Goal: Communication & Community: Ask a question

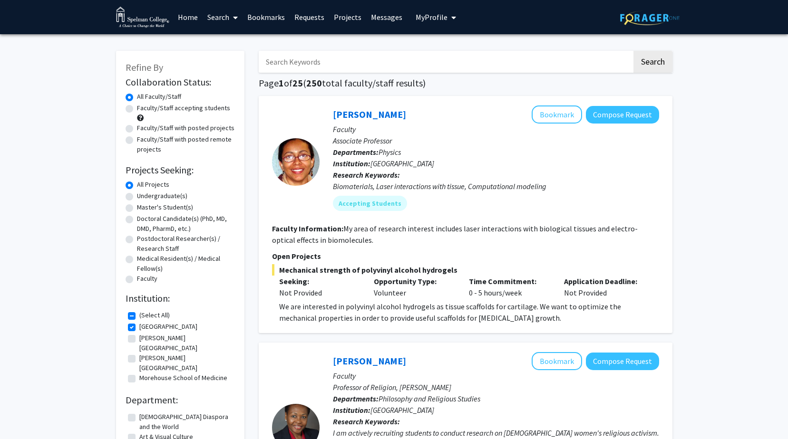
click at [357, 56] on input "Search Keywords" at bounding box center [445, 62] width 373 height 22
type input "data science"
click at [633, 51] on button "Search" at bounding box center [652, 62] width 39 height 22
checkbox input "false"
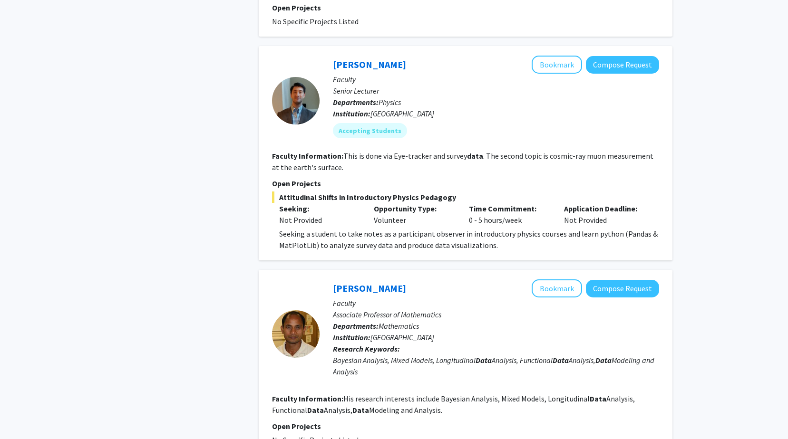
scroll to position [2122, 0]
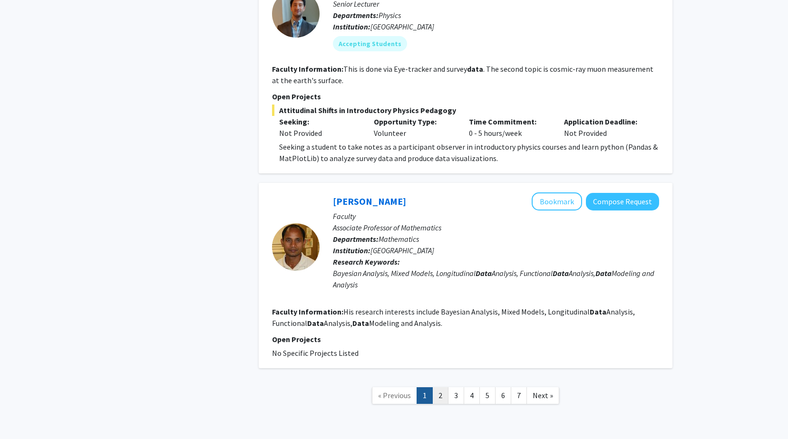
click at [440, 387] on link "2" at bounding box center [440, 395] width 16 height 17
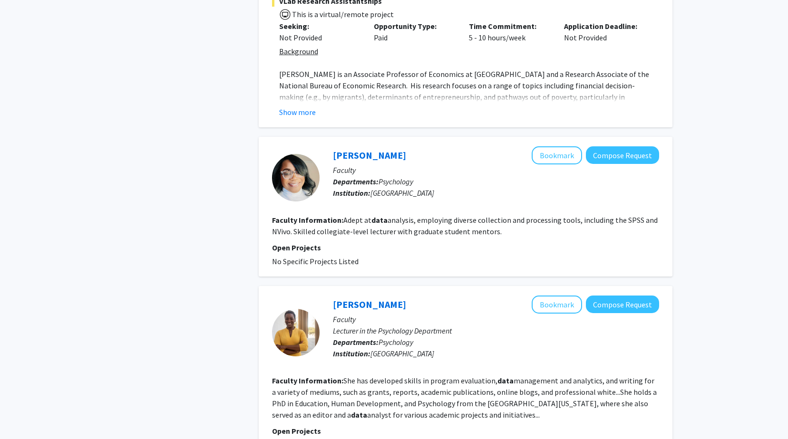
scroll to position [472, 0]
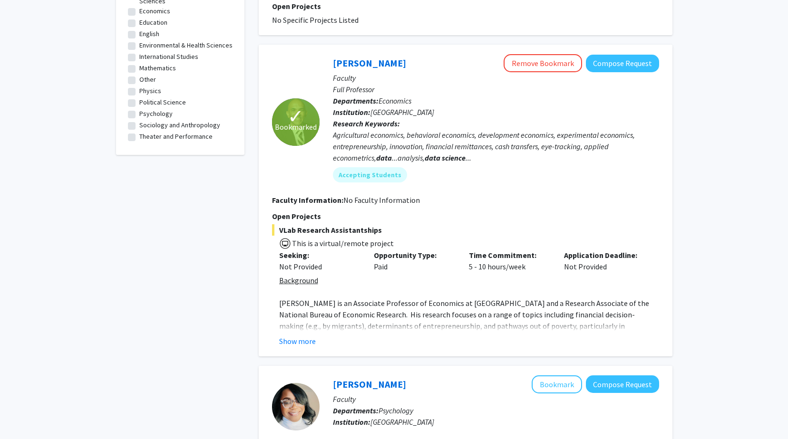
click at [440, 376] on div "Venecia Pearce-Dunbar Bookmark Compose Request" at bounding box center [496, 385] width 326 height 18
click at [293, 336] on button "Show more" at bounding box center [297, 341] width 37 height 11
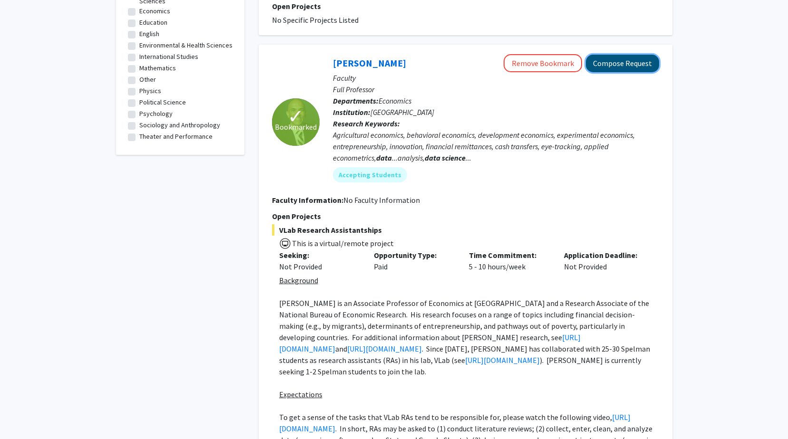
drag, startPoint x: 610, startPoint y: 45, endPoint x: 597, endPoint y: 40, distance: 13.7
click at [597, 55] on button "Compose Request" at bounding box center [622, 64] width 73 height 18
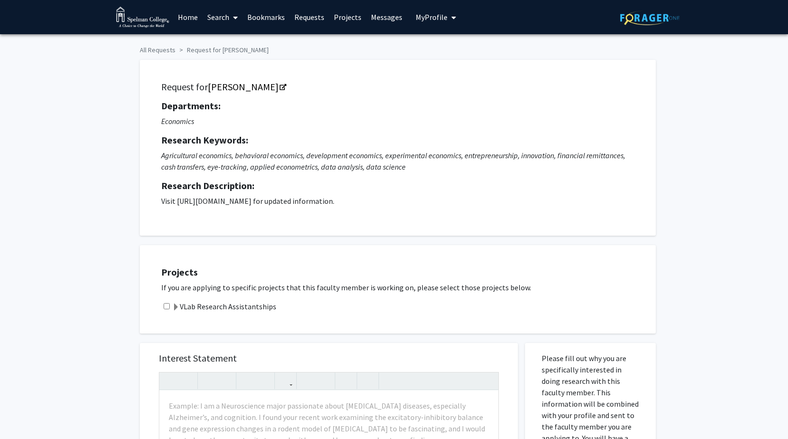
click at [185, 15] on link "Home" at bounding box center [187, 16] width 29 height 33
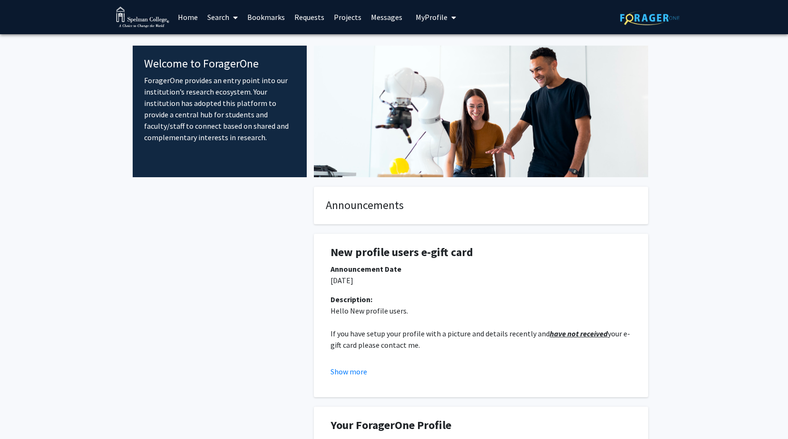
click at [441, 25] on button "My Profile" at bounding box center [436, 17] width 46 height 34
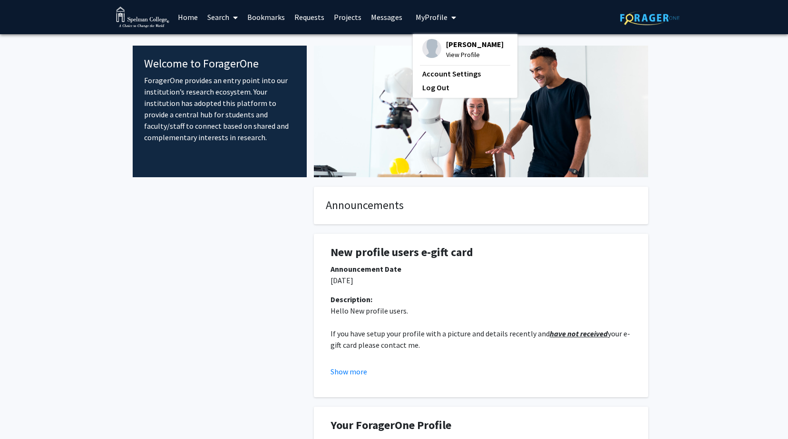
click at [447, 47] on span "[PERSON_NAME]" at bounding box center [475, 44] width 58 height 10
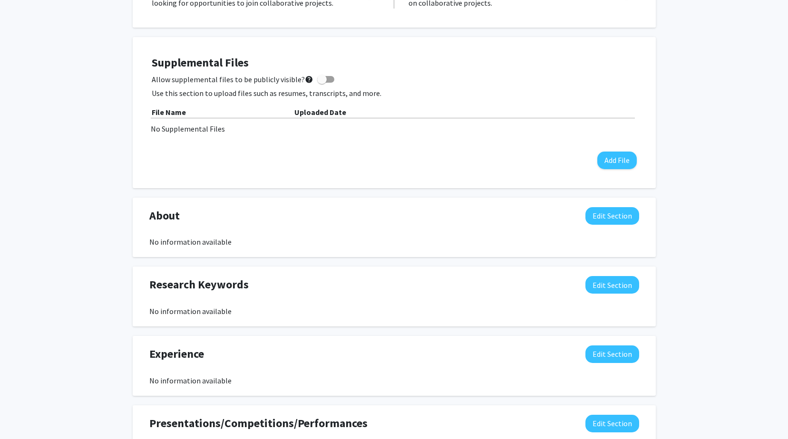
scroll to position [230, 0]
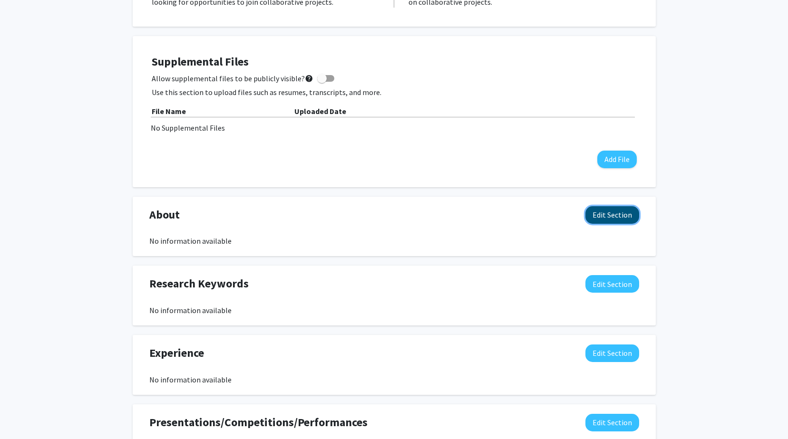
click at [605, 212] on button "Edit Section" at bounding box center [612, 215] width 54 height 18
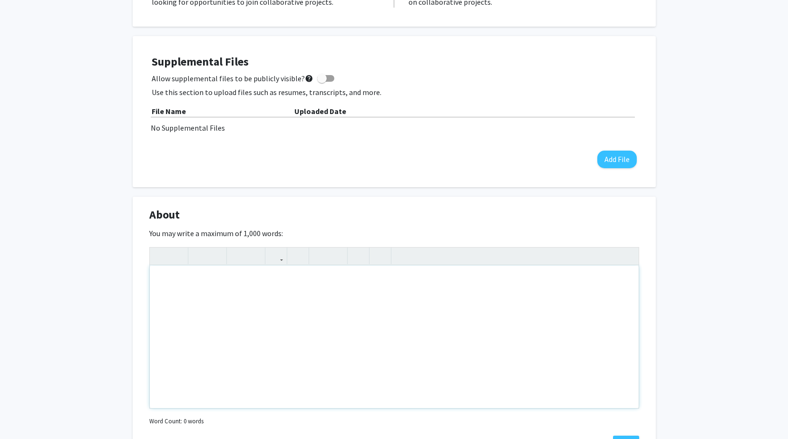
click at [222, 348] on div "Note to users with screen readers: Please deactivate our accessibility plugin f…" at bounding box center [394, 337] width 489 height 143
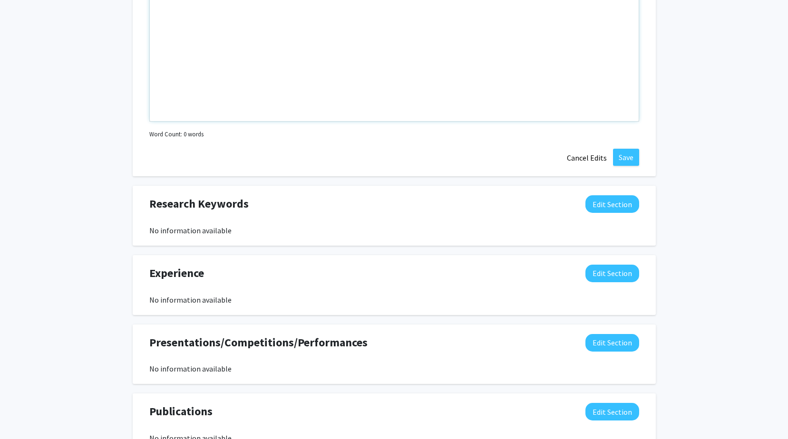
scroll to position [518, 0]
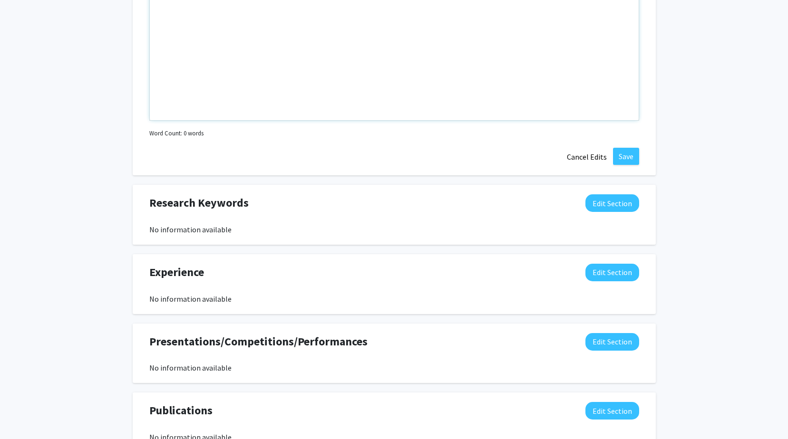
click at [404, 65] on div "Note to users with screen readers: Please deactivate our accessibility plugin f…" at bounding box center [394, 49] width 489 height 143
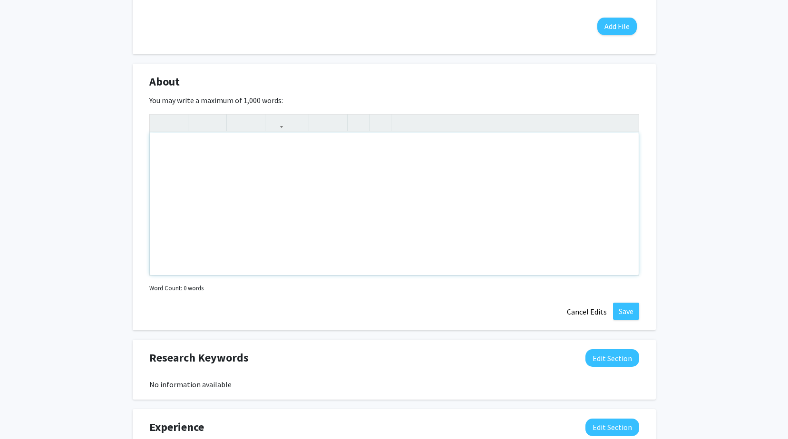
scroll to position [363, 0]
paste div "Note to users with screen readers: Please deactivate our accessibility plugin f…"
type textarea "<p>I am a Computer Science major with a strong interest in quantitative analysi…"
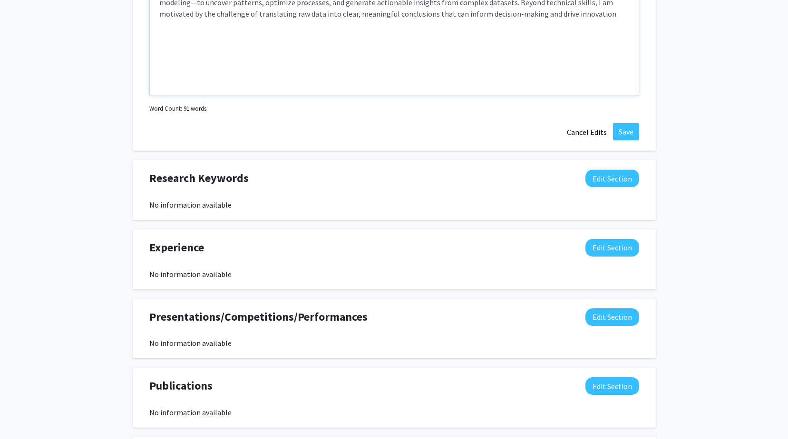
scroll to position [543, 0]
click at [621, 133] on button "Save" at bounding box center [626, 131] width 26 height 17
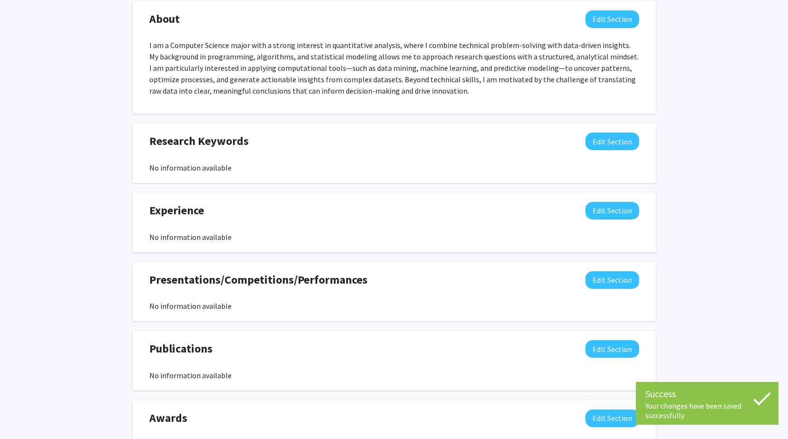
scroll to position [425, 0]
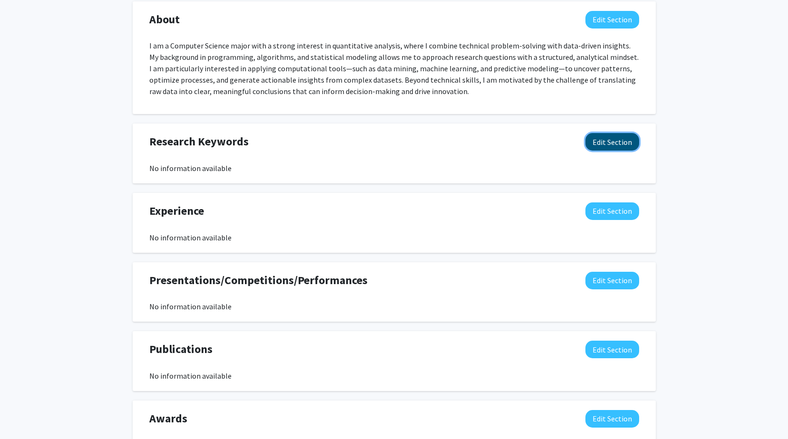
click at [603, 148] on button "Edit Section" at bounding box center [612, 142] width 54 height 18
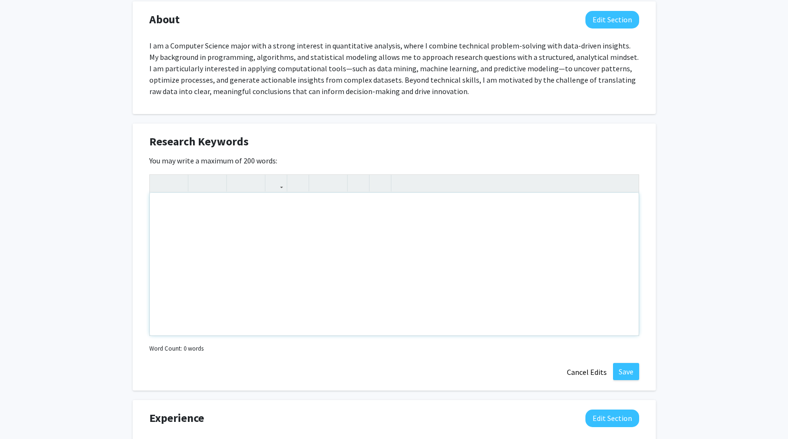
click at [406, 226] on div "Note to users with screen readers: Please deactivate our accessibility plugin f…" at bounding box center [394, 264] width 489 height 143
paste div "Note to users with screen readers: Please deactivate our accessibility plugin f…"
type textarea "<p>Quantitative analysis, data-driven insights, predictive modeling, statistica…"
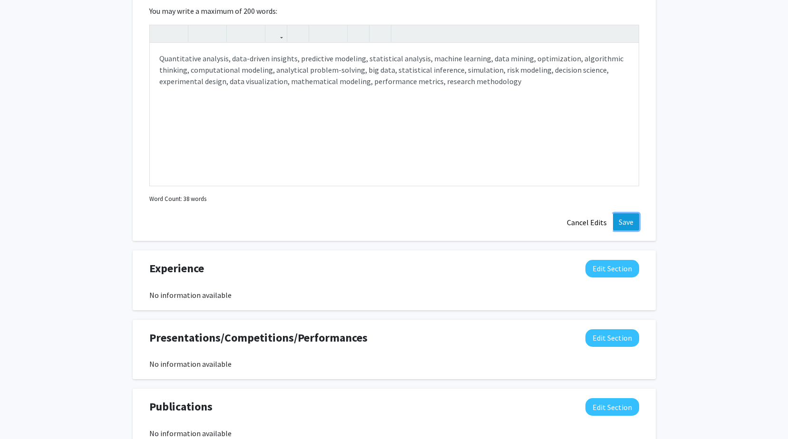
click at [630, 224] on button "Save" at bounding box center [626, 221] width 26 height 17
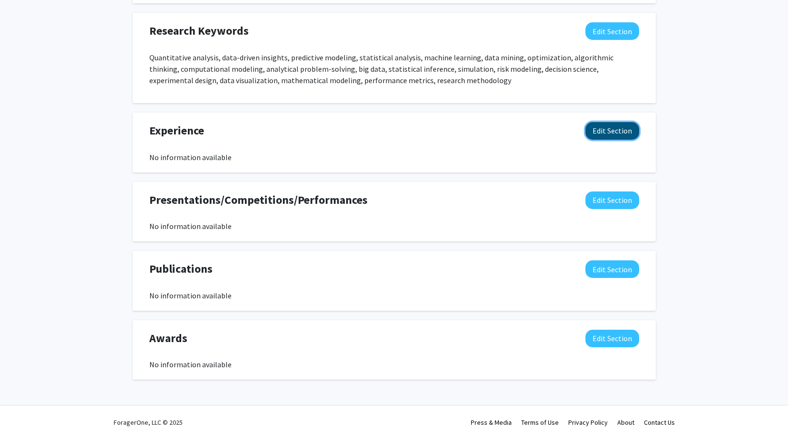
click at [621, 132] on button "Edit Section" at bounding box center [612, 131] width 54 height 18
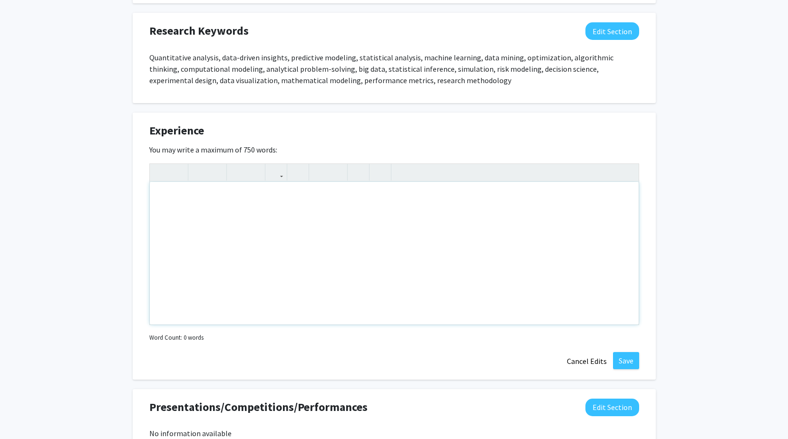
click at [506, 216] on div "Note to users with screen readers: Please deactivate our accessibility plugin f…" at bounding box center [394, 253] width 489 height 143
paste div "Note to users with screen readers: Please deactivate our accessibility plugin f…"
type textarea "<p>Amazon – Business Analyst Intern (Austin, Summer 2025)</p><br><p>Delta Airli…"
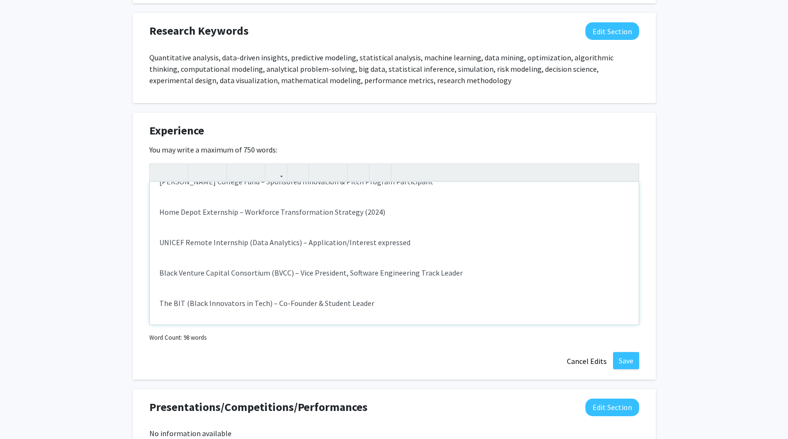
scroll to position [145, 0]
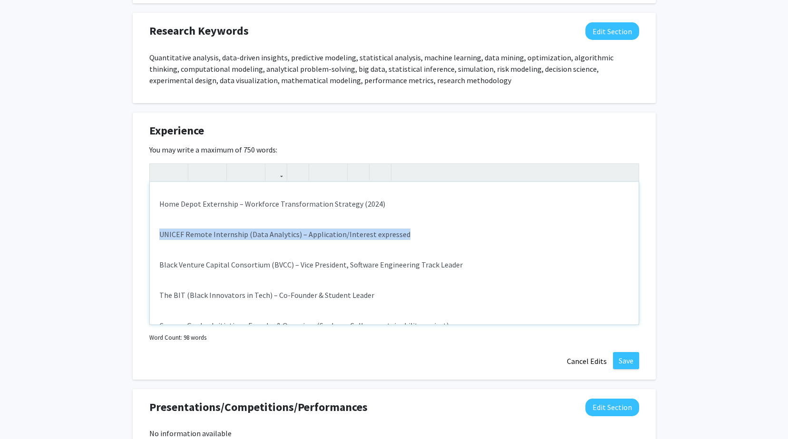
drag, startPoint x: 407, startPoint y: 234, endPoint x: 158, endPoint y: 235, distance: 249.1
click at [158, 235] on div "Amazon – Business Analyst Intern (Austin, Summer 2025) Delta Airlines – Co-op R…" at bounding box center [394, 253] width 489 height 143
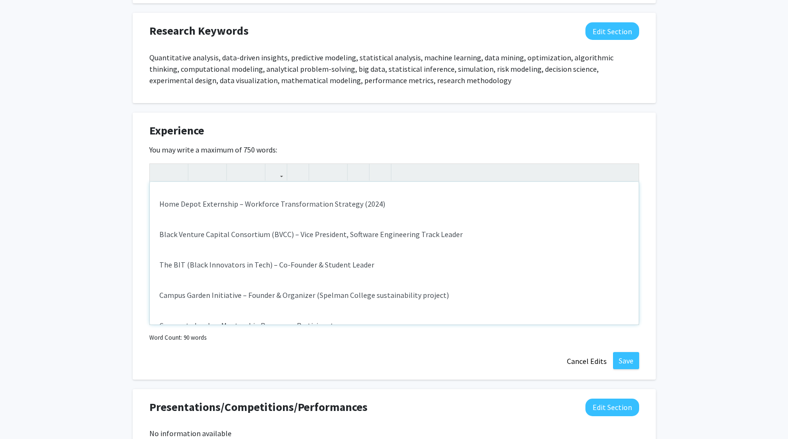
type textarea "<p>Amazon – Business Analyst Intern (Austin, Summer 2025)</p><br><p>Delta Airli…"
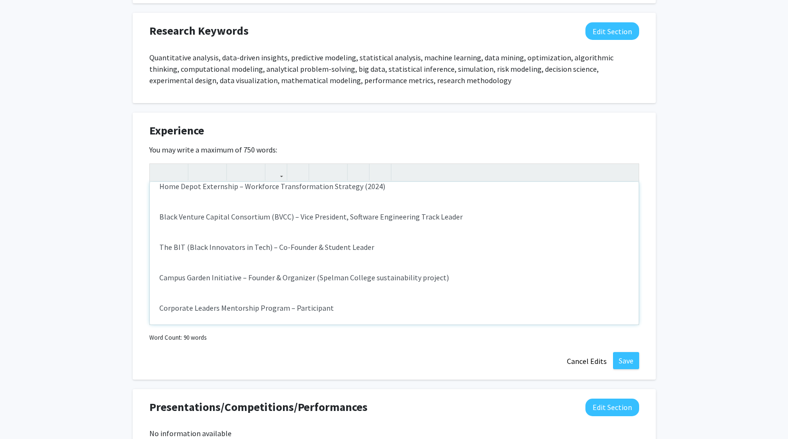
scroll to position [169, 0]
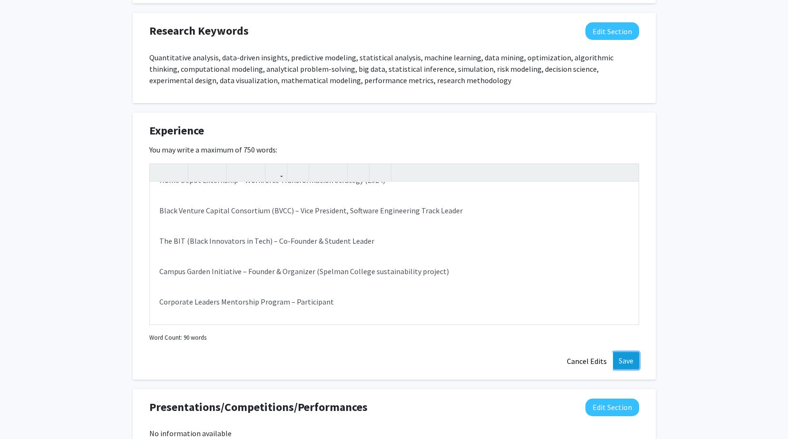
click at [627, 362] on button "Save" at bounding box center [626, 360] width 26 height 17
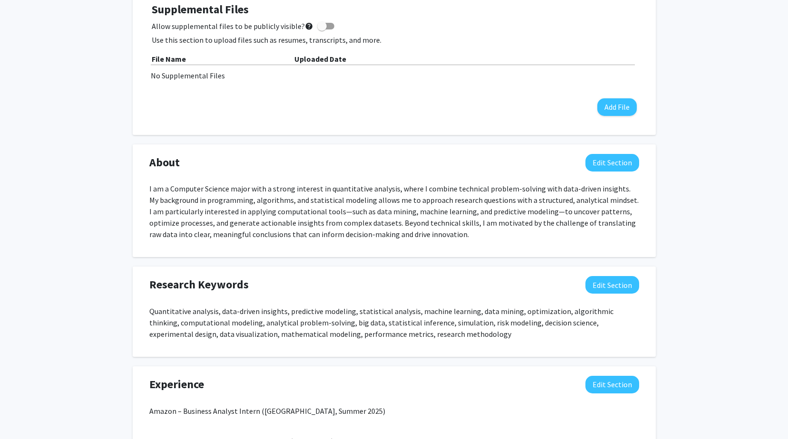
scroll to position [281, 0]
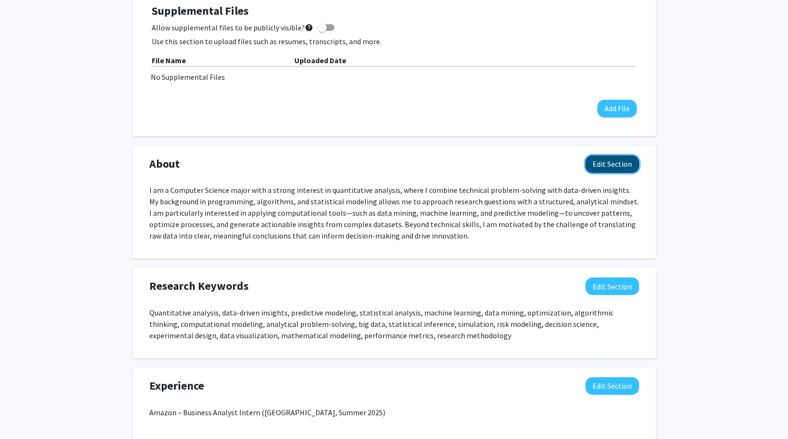
click at [607, 172] on button "Edit Section" at bounding box center [612, 164] width 54 height 18
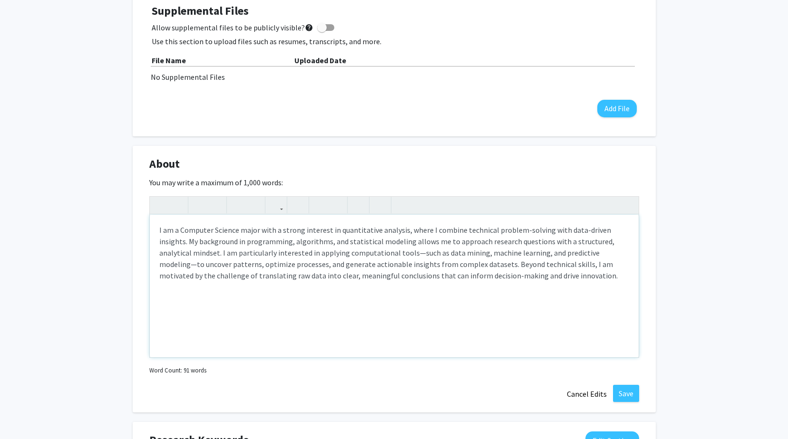
click at [180, 228] on p "I am a Computer Science major with a strong interest in quantitative analysis, …" at bounding box center [394, 252] width 470 height 57
type textarea "<p>I am a senior Computer Science major with a strong interest in quantitative …"
click at [618, 391] on button "Save" at bounding box center [626, 393] width 26 height 17
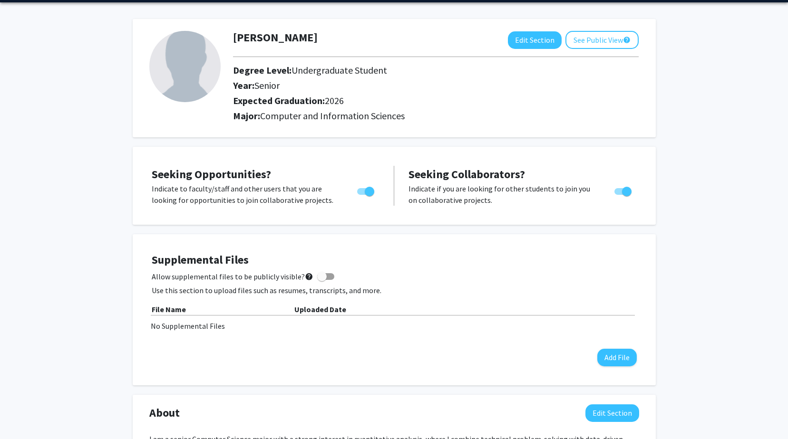
scroll to position [31, 0]
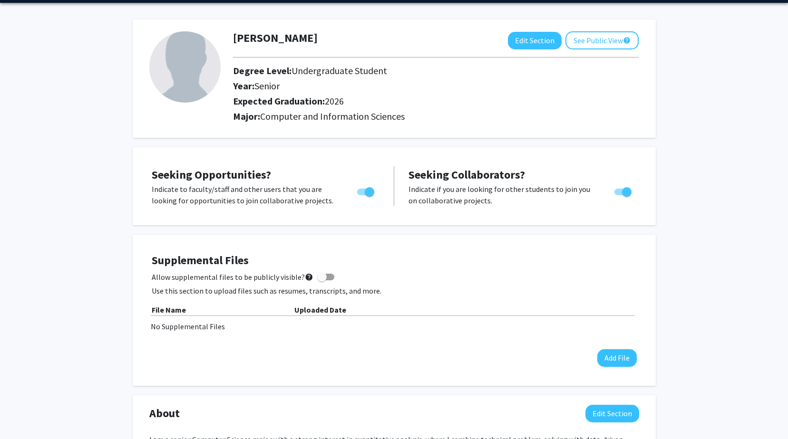
click at [208, 66] on img at bounding box center [184, 66] width 71 height 71
click at [538, 39] on button "Edit Section" at bounding box center [535, 41] width 54 height 18
select select "senior"
select select "2026"
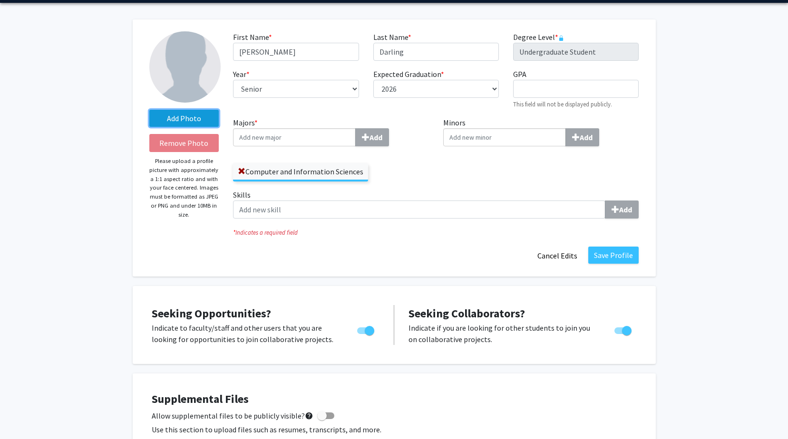
click at [193, 116] on label "Add Photo" at bounding box center [184, 118] width 70 height 17
click at [0, 0] on input "Add Photo" at bounding box center [0, 0] width 0 height 0
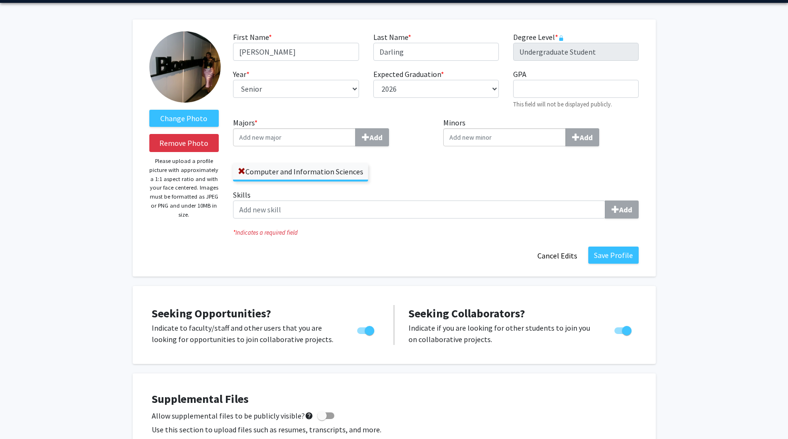
click at [178, 69] on img at bounding box center [184, 66] width 71 height 71
click at [183, 116] on label "Change Photo" at bounding box center [184, 118] width 70 height 17
click at [0, 0] on input "Change Photo" at bounding box center [0, 0] width 0 height 0
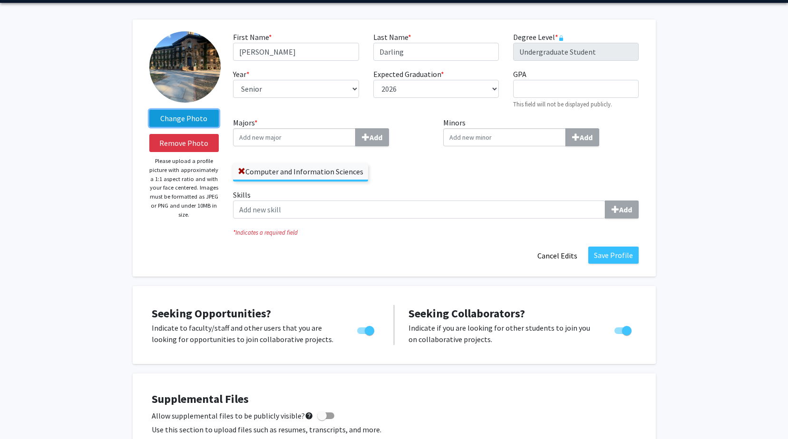
click at [170, 122] on label "Change Photo" at bounding box center [184, 118] width 70 height 17
click at [0, 0] on input "Change Photo" at bounding box center [0, 0] width 0 height 0
click at [184, 116] on label "Change Photo" at bounding box center [184, 118] width 70 height 17
click at [0, 0] on input "Change Photo" at bounding box center [0, 0] width 0 height 0
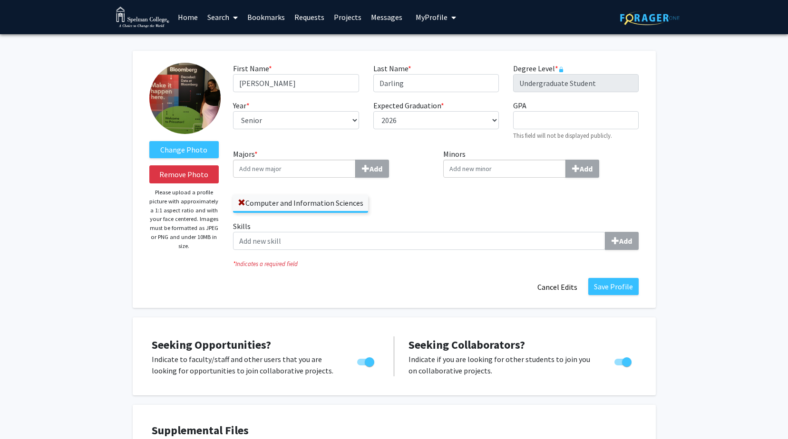
select select "senior"
select select "2026"
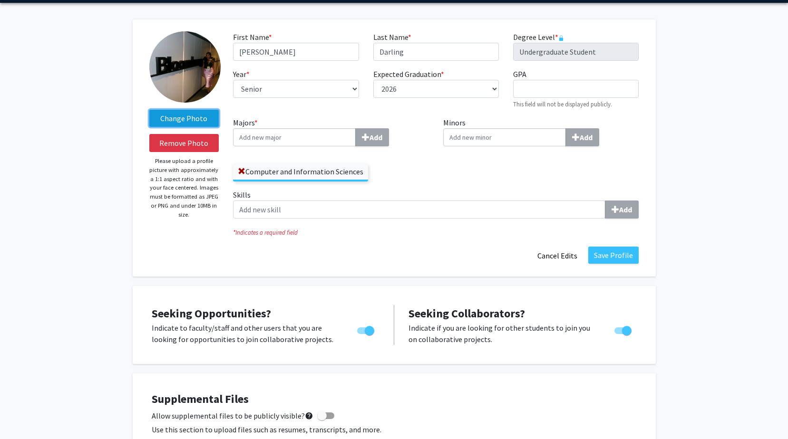
click at [194, 119] on label "Change Photo" at bounding box center [184, 118] width 70 height 17
click at [0, 0] on input "Change Photo" at bounding box center [0, 0] width 0 height 0
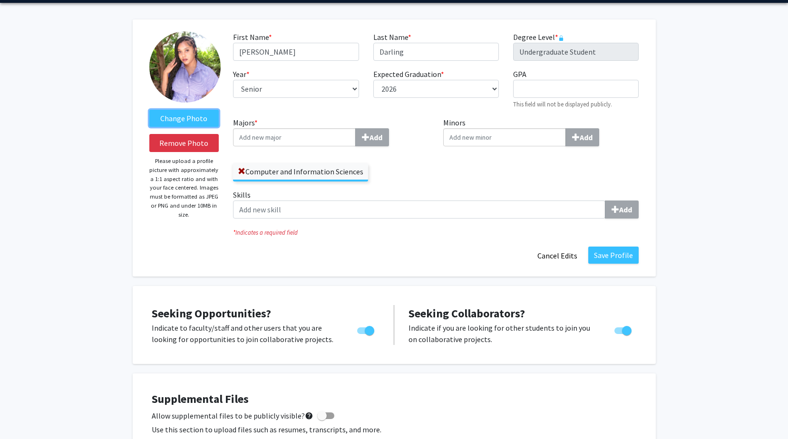
scroll to position [0, 0]
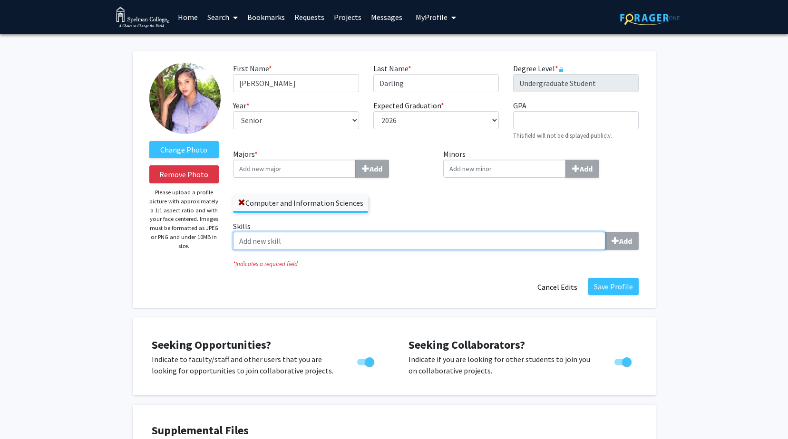
click at [415, 238] on input "Skills Add" at bounding box center [419, 241] width 372 height 18
paste input "Amazon – Business Analyst Intern (Austin, Summer 2025) Delta Airlines – Co-op R…"
type input "Amazon – Business Analyst Intern (Austin, Summer 2025) Delta Airlines – Co-op R…"
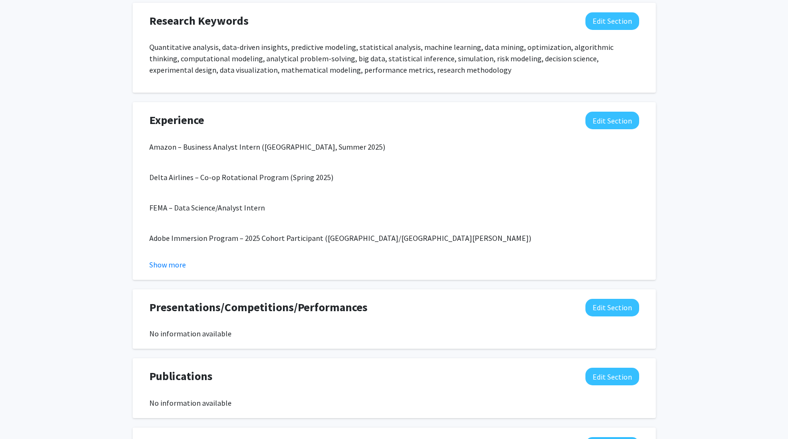
scroll to position [588, 0]
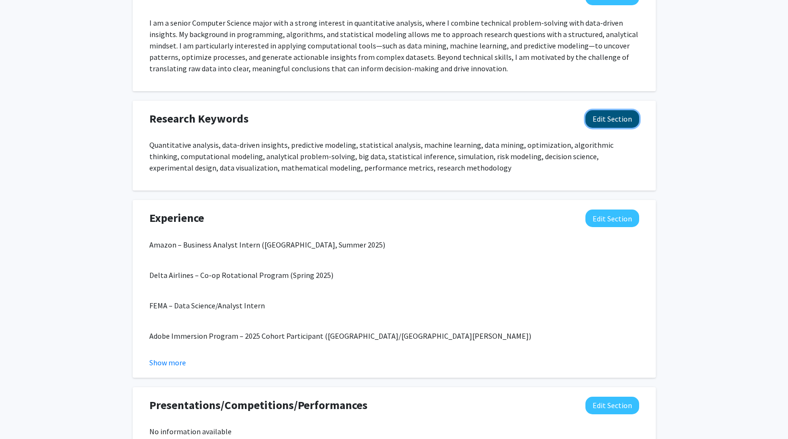
click at [603, 121] on button "Edit Section" at bounding box center [612, 119] width 54 height 18
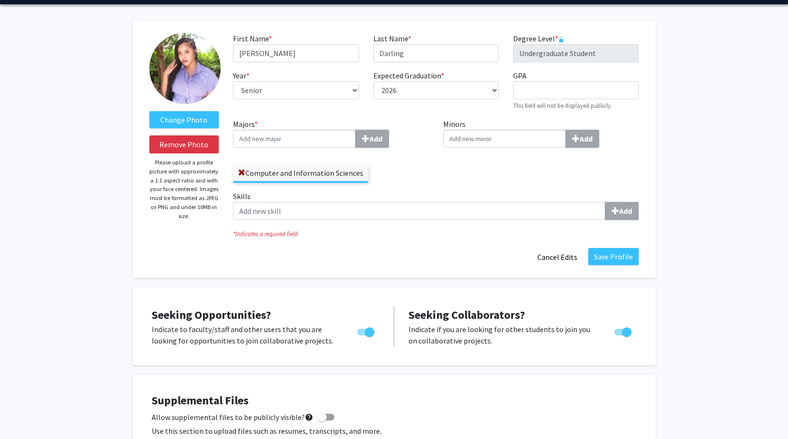
scroll to position [0, 0]
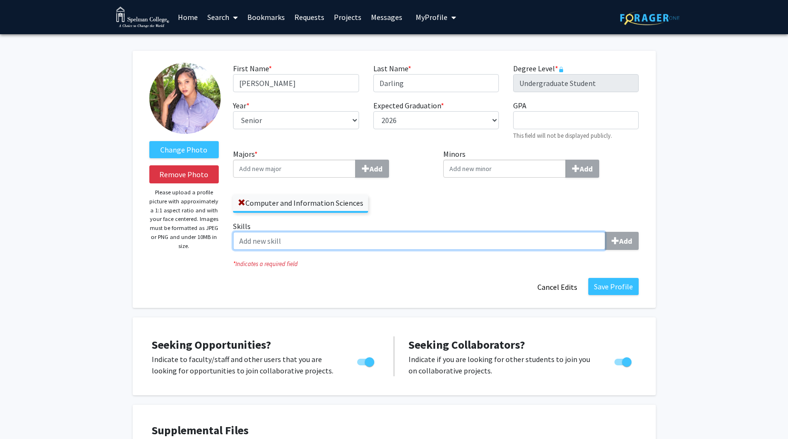
click at [280, 241] on input "Skills Add" at bounding box center [419, 241] width 372 height 18
paste input "SQL (Amazon Redshift), Python (Pandas, NumPy, scikit-learn, Matplotlib), Data V…"
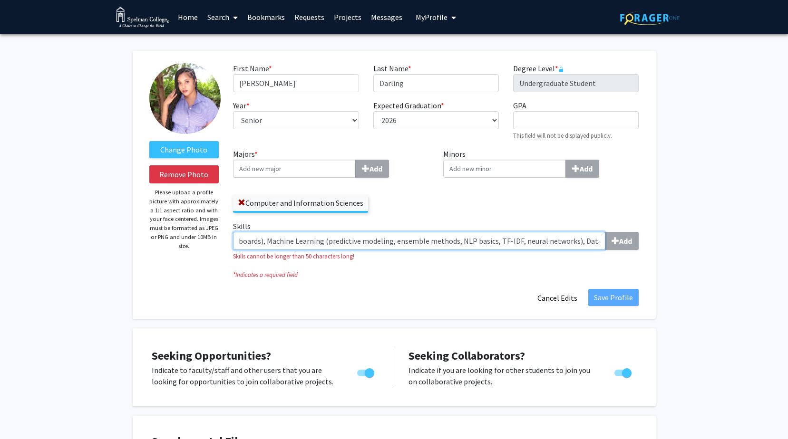
scroll to position [0, 1306]
drag, startPoint x: 238, startPoint y: 240, endPoint x: 424, endPoint y: 244, distance: 185.5
click at [424, 244] on input "SQL (Amazon Redshift), Python (Pandas, NumPy, scikit-learn, Matplotlib), Data V…" at bounding box center [419, 241] width 372 height 18
drag, startPoint x: 305, startPoint y: 238, endPoint x: 669, endPoint y: 252, distance: 364.9
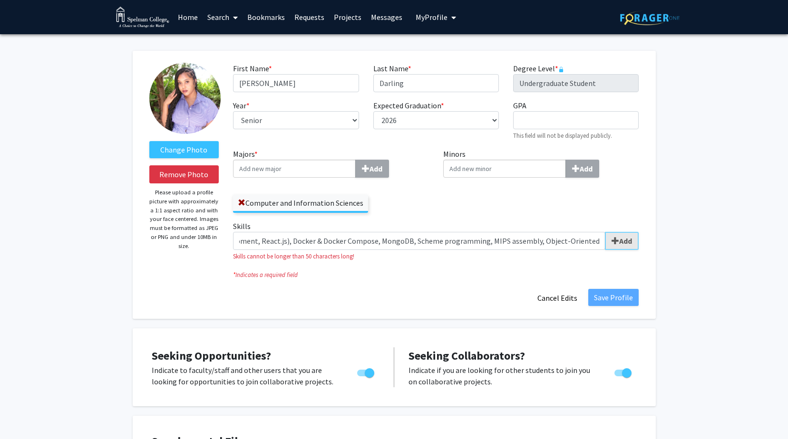
scroll to position [0, 0]
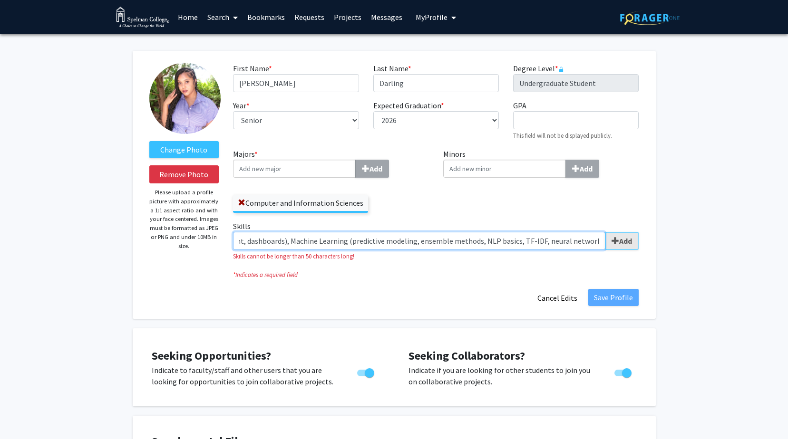
click at [637, 237] on div "SQL (Amazon Redshift), Python (Pandas, NumPy, scikit-learn, Matplotlib), Data V…" at bounding box center [436, 241] width 406 height 18
drag, startPoint x: 599, startPoint y: 240, endPoint x: 136, endPoint y: 341, distance: 474.3
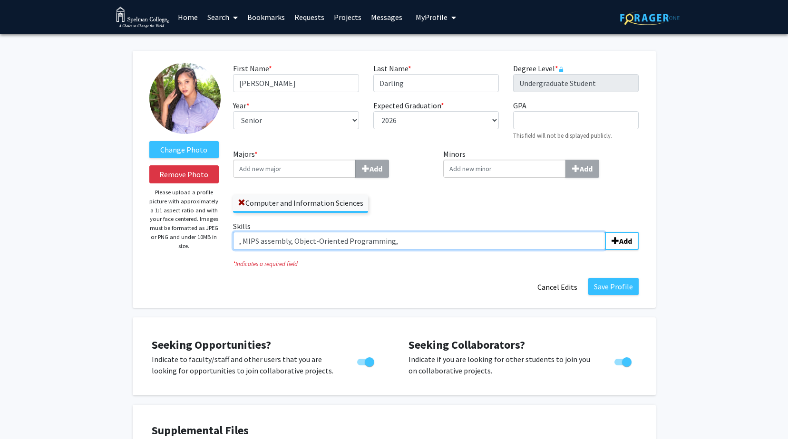
click at [414, 236] on input ", MIPS assembly, Object-Oriented Programming," at bounding box center [419, 241] width 372 height 18
drag, startPoint x: 293, startPoint y: 243, endPoint x: 213, endPoint y: 232, distance: 80.7
click at [213, 232] on form "Change Photo Remove Photo Please upload a profile picture with approximately a …" at bounding box center [394, 179] width 504 height 233
click at [353, 240] on input "Object-Oriented Programming," at bounding box center [419, 241] width 372 height 18
type input "Object-Oriented Programming"
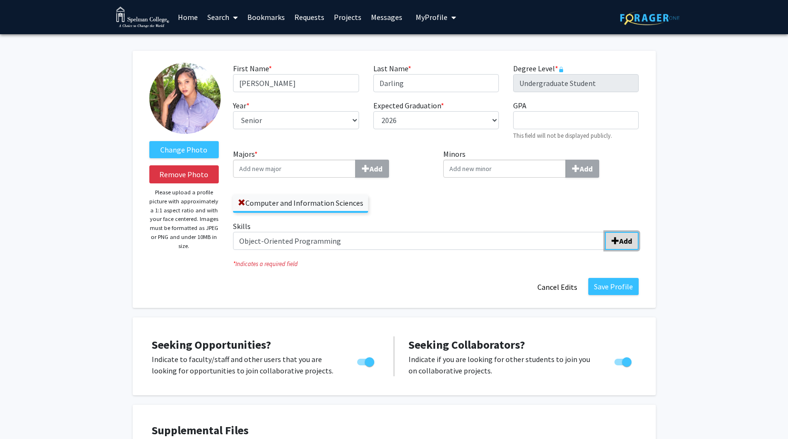
click at [622, 234] on button "Add" at bounding box center [622, 241] width 34 height 18
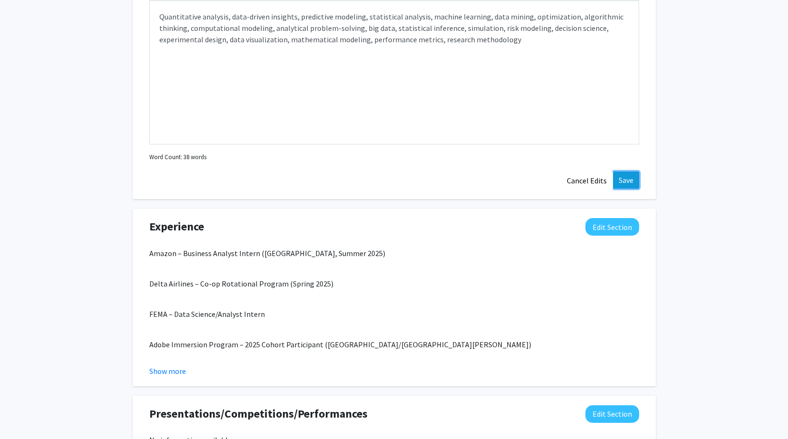
click at [623, 174] on button "Save" at bounding box center [626, 180] width 26 height 17
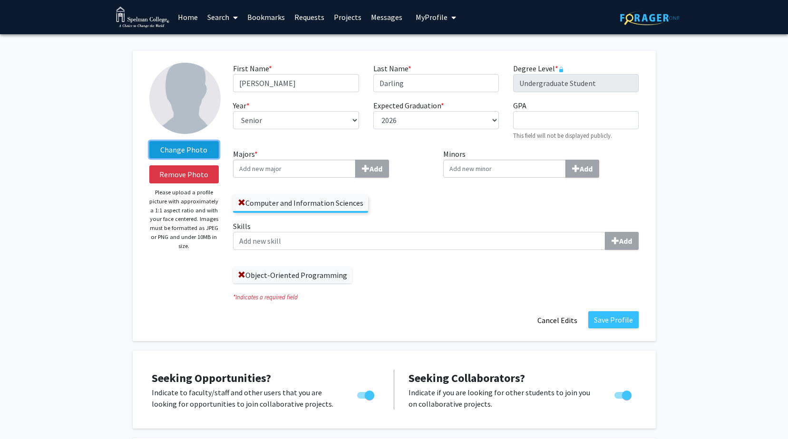
click at [186, 147] on label "Change Photo" at bounding box center [184, 149] width 70 height 17
click at [0, 0] on input "Change Photo" at bounding box center [0, 0] width 0 height 0
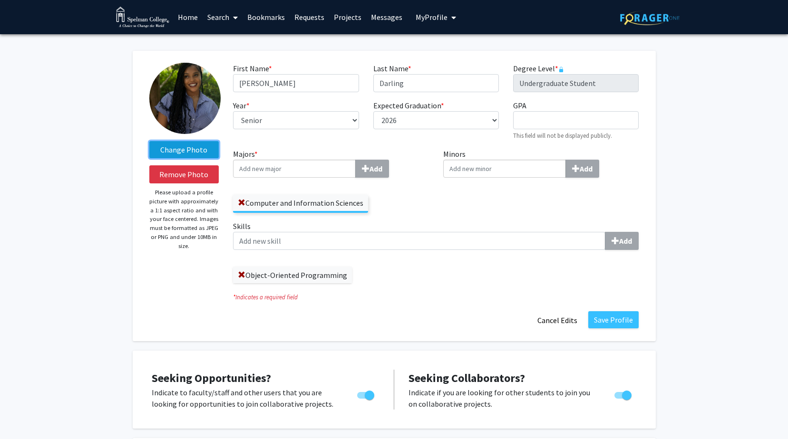
click at [197, 152] on label "Change Photo" at bounding box center [184, 149] width 70 height 17
click at [0, 0] on input "Change Photo" at bounding box center [0, 0] width 0 height 0
click at [189, 147] on label "Change Photo" at bounding box center [184, 149] width 70 height 17
click at [0, 0] on input "Change Photo" at bounding box center [0, 0] width 0 height 0
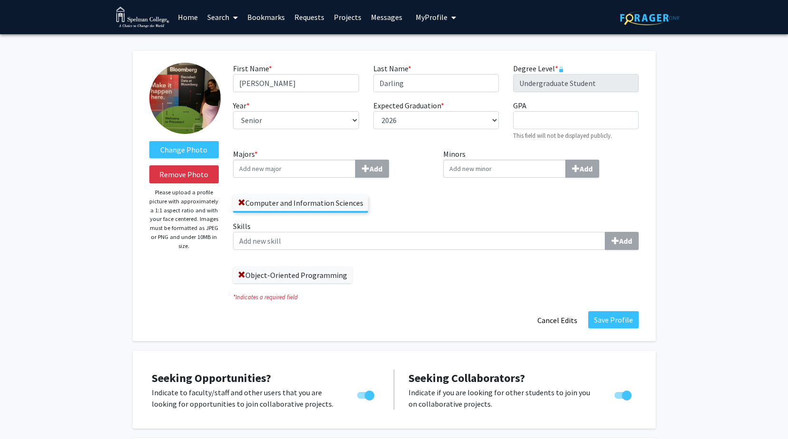
select select "senior"
select select "2026"
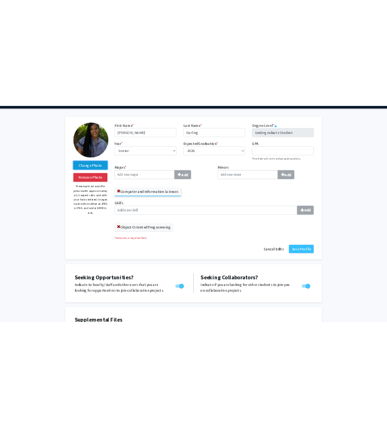
scroll to position [29, 0]
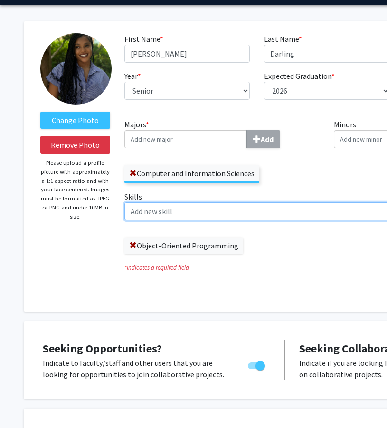
click at [261, 209] on input "Skills Add" at bounding box center [311, 212] width 372 height 18
type input "SQL"
type input "Python"
type input "Pandas"
type input "Numpy"
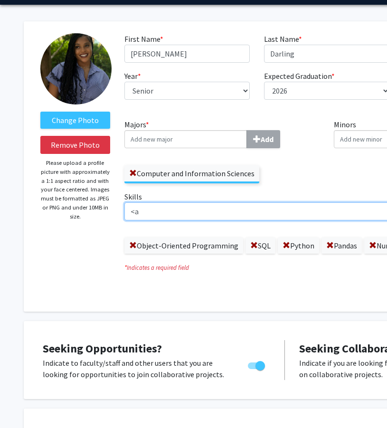
type input "<"
type input "Matplotlib"
type input "Data Visualization"
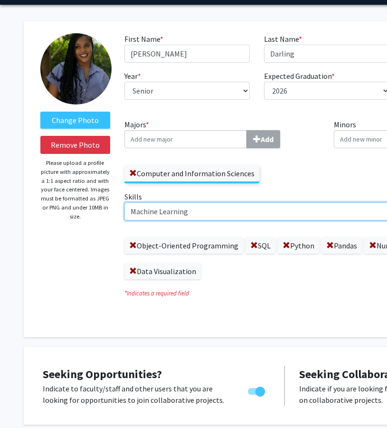
type input "Machine Learning"
type input "Amazon Quicksight"
type input "Power BI"
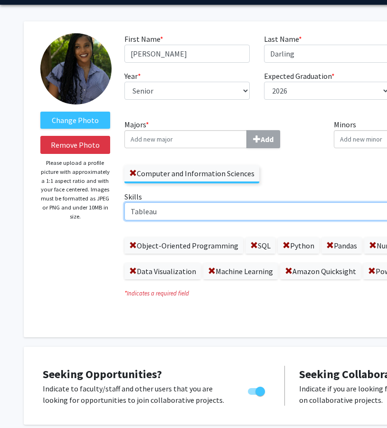
click at [197, 208] on input "Tableau" at bounding box center [311, 212] width 372 height 18
type input "T"
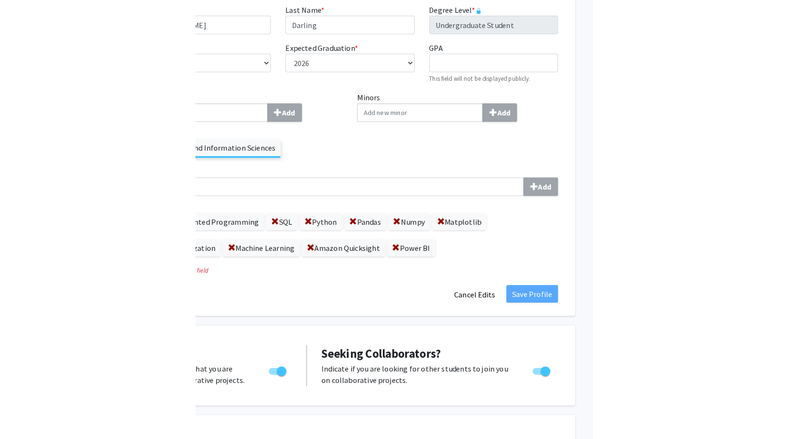
scroll to position [59, 0]
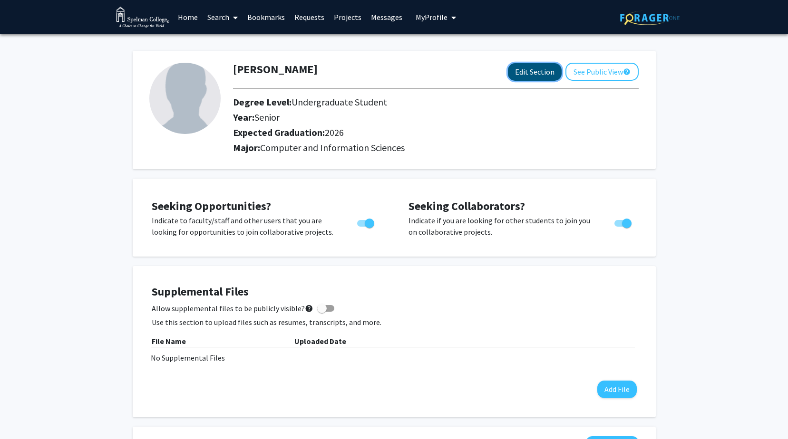
click at [526, 77] on button "Edit Section" at bounding box center [535, 72] width 54 height 18
select select "senior"
select select "2026"
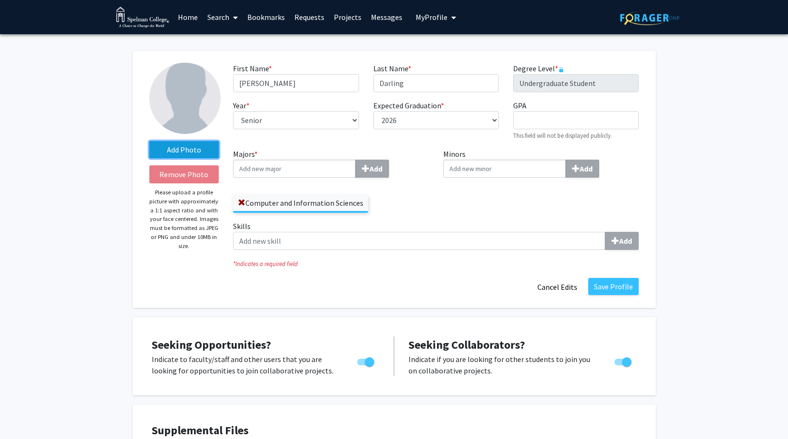
click at [208, 151] on label "Add Photo" at bounding box center [184, 149] width 70 height 17
click at [0, 0] on input "Add Photo" at bounding box center [0, 0] width 0 height 0
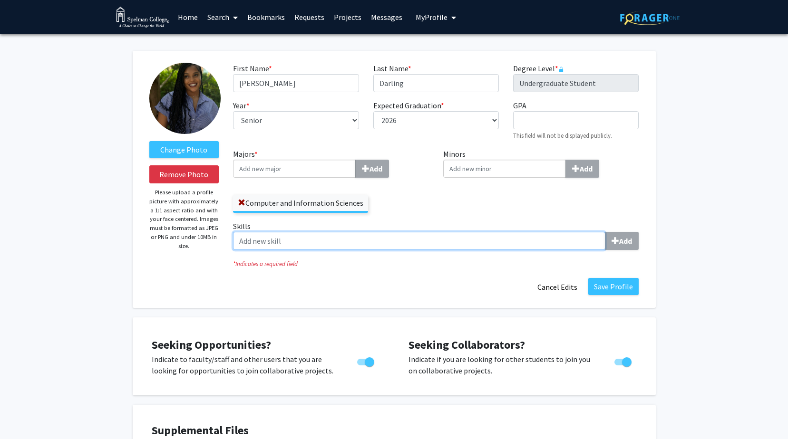
click at [328, 235] on input "Skills Add" at bounding box center [419, 241] width 372 height 18
type input "SQL"
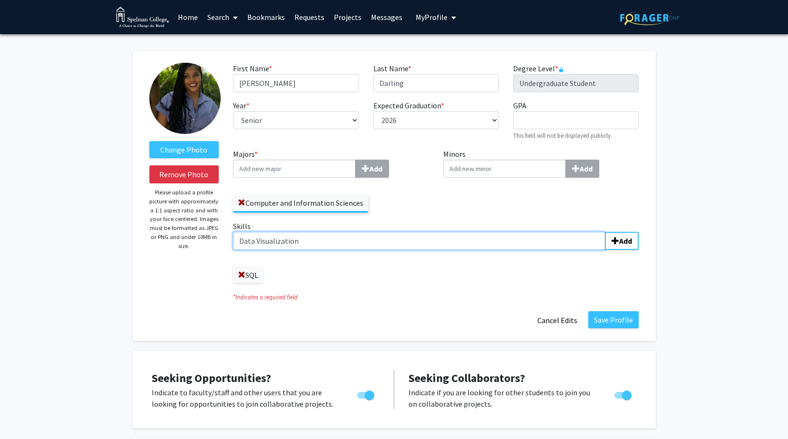
type input "Data Visualization"
type input "Tableau"
type input "PowerBi"
type input "Python"
type input "Numpy"
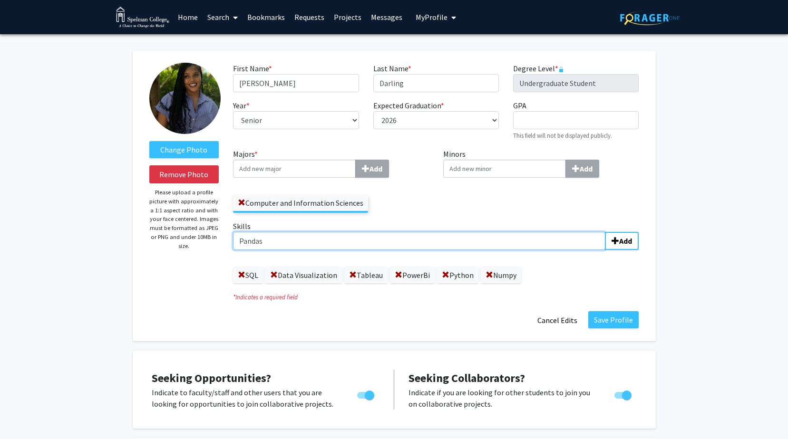
type input "Pandas"
type input "Matplotlib"
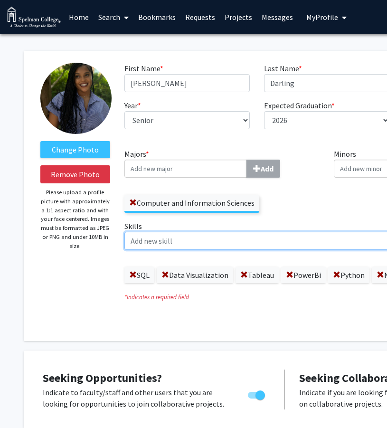
click at [279, 240] on input "Skills Add" at bounding box center [311, 241] width 372 height 18
type input "Machine Learning"
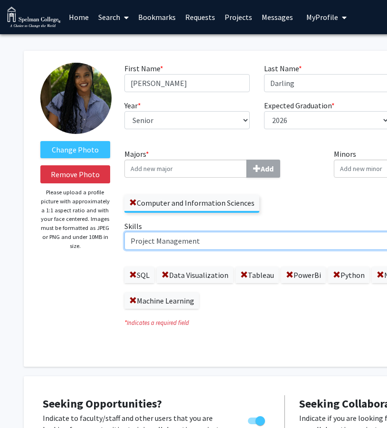
type input "Project Management"
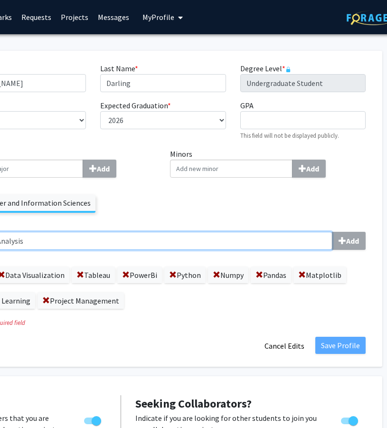
scroll to position [0, 169]
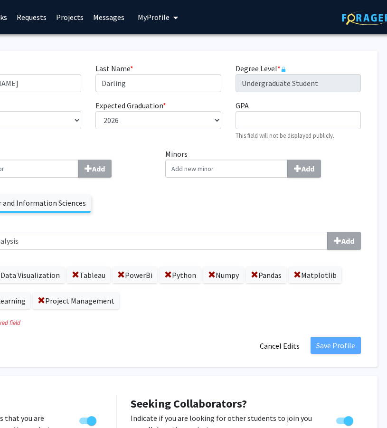
drag, startPoint x: 241, startPoint y: 246, endPoint x: 173, endPoint y: 222, distance: 71.9
click at [173, 222] on label "Skills Business Analysis Add" at bounding box center [159, 235] width 406 height 29
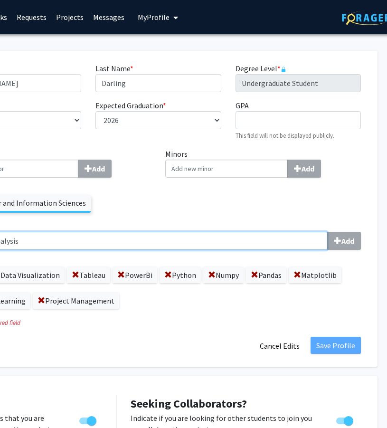
click at [173, 232] on input "Business Analysis" at bounding box center [142, 241] width 372 height 18
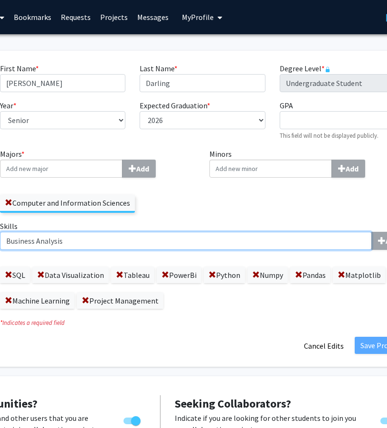
click at [183, 236] on input "Business Analysis" at bounding box center [186, 241] width 372 height 18
type input "B"
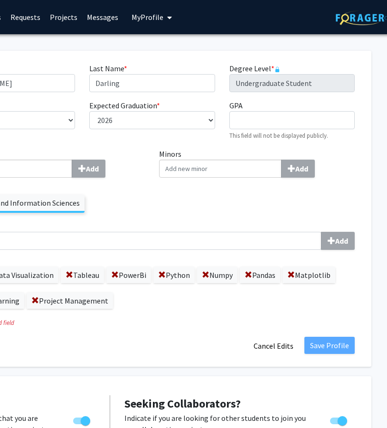
scroll to position [0, 183]
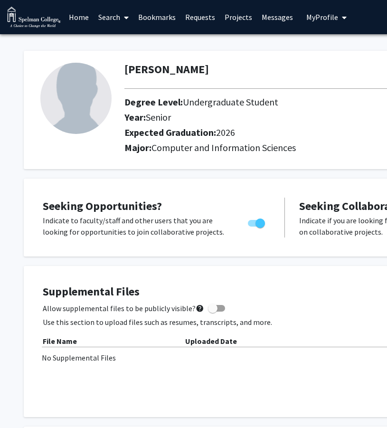
scroll to position [0, 183]
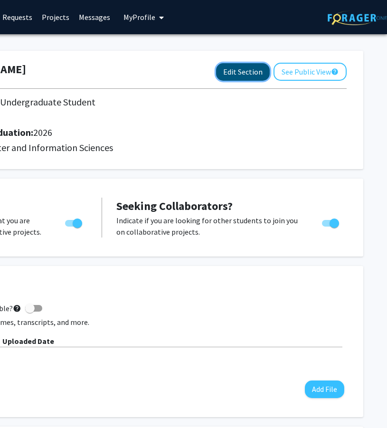
click at [263, 64] on button "Edit Section" at bounding box center [243, 72] width 54 height 18
select select "senior"
select select "2026"
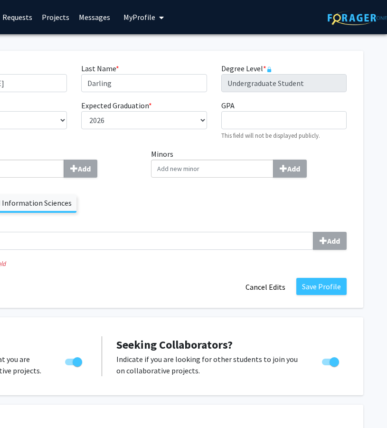
scroll to position [0, 0]
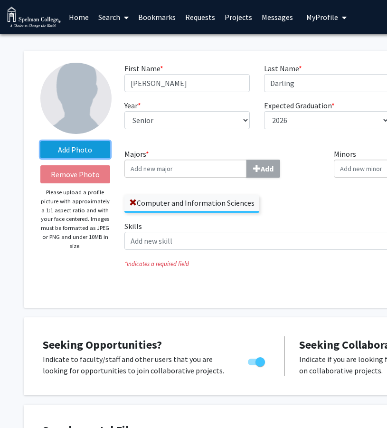
click at [87, 148] on label "Add Photo" at bounding box center [75, 149] width 70 height 17
click at [0, 0] on input "Add Photo" at bounding box center [0, 0] width 0 height 0
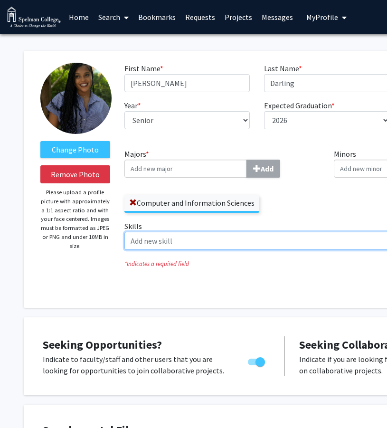
click at [191, 237] on input "Skills Add" at bounding box center [311, 241] width 372 height 18
type input "SQL"
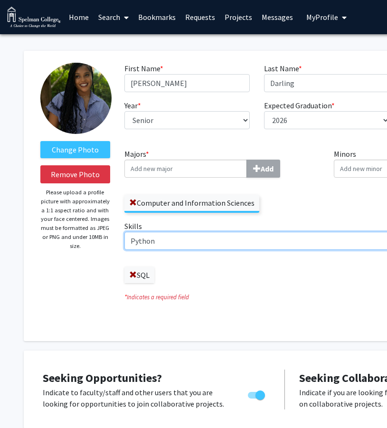
type input "Python"
type input "P"
type input "Data Visualization"
type input "Statistcs"
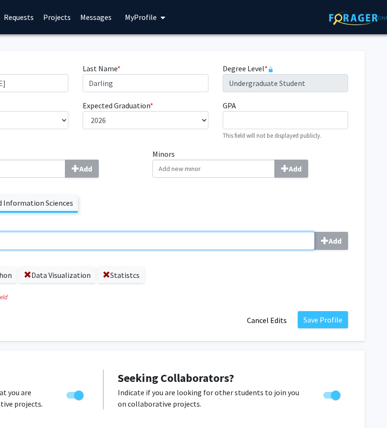
scroll to position [0, 183]
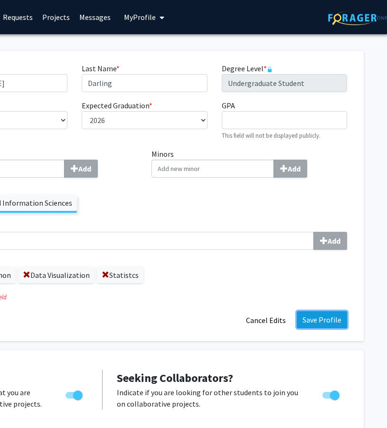
click at [312, 316] on button "Save Profile" at bounding box center [322, 319] width 50 height 17
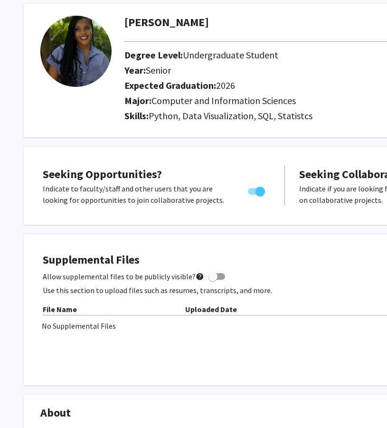
scroll to position [0, 0]
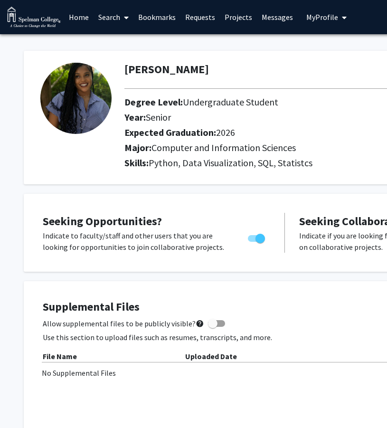
click at [116, 12] on link "Search" at bounding box center [114, 16] width 40 height 33
click at [124, 48] on span "Faculty/Staff" at bounding box center [129, 43] width 70 height 19
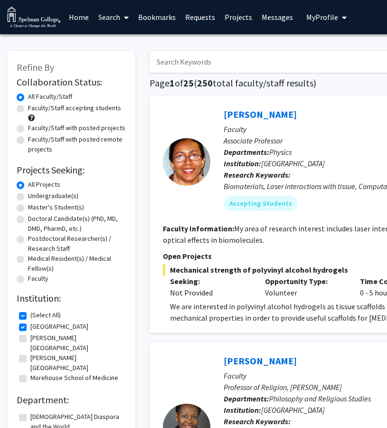
click at [194, 58] on input "Search Keywords" at bounding box center [336, 62] width 373 height 22
type input "data science"
checkbox input "false"
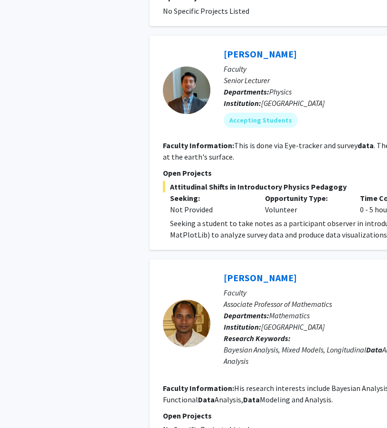
scroll to position [2133, 0]
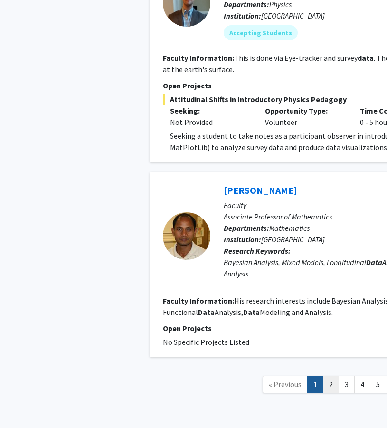
click at [331, 377] on link "2" at bounding box center [331, 385] width 16 height 17
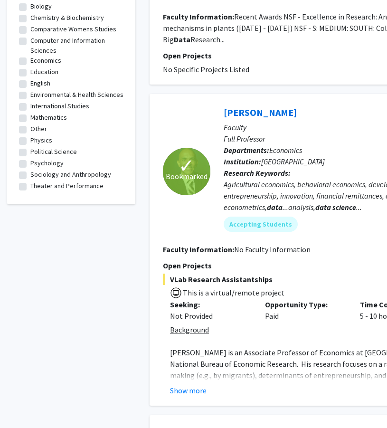
scroll to position [424, 0]
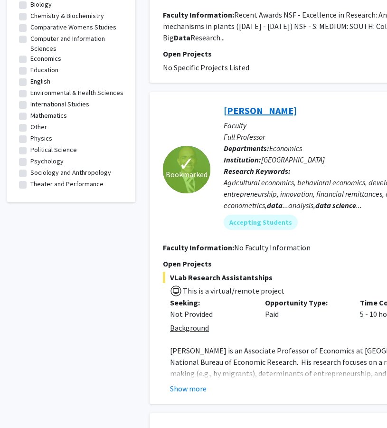
click at [267, 105] on link "[PERSON_NAME]" at bounding box center [260, 111] width 73 height 12
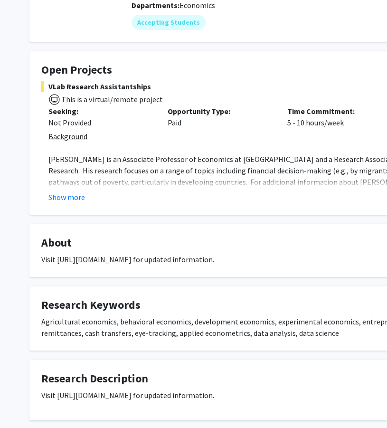
scroll to position [133, 1]
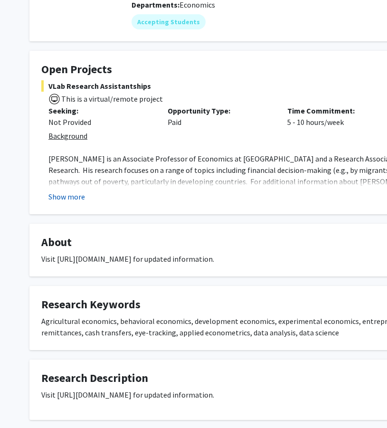
click at [76, 198] on button "Show more" at bounding box center [66, 196] width 37 height 11
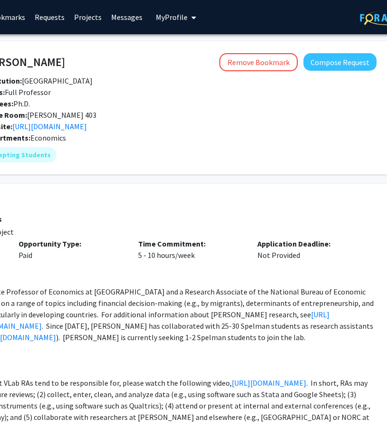
scroll to position [0, 151]
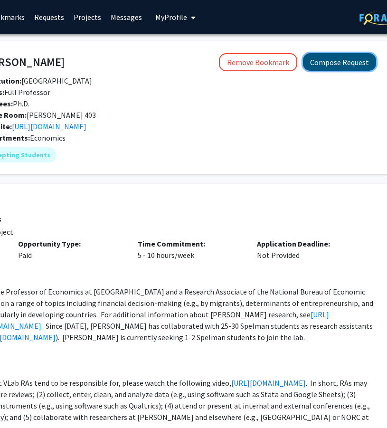
click at [352, 62] on button "Compose Request" at bounding box center [339, 62] width 73 height 18
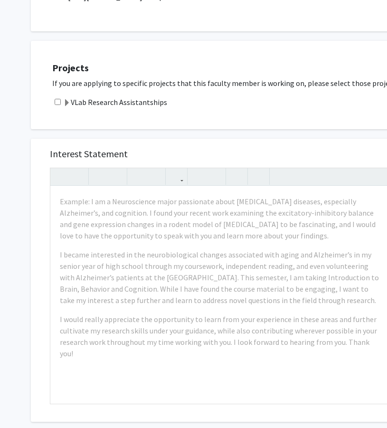
scroll to position [206, 0]
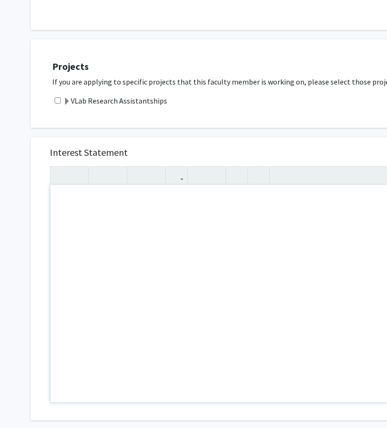
drag, startPoint x: 296, startPoint y: 224, endPoint x: 249, endPoint y: 222, distance: 47.1
click at [249, 222] on div "Note to users with screen readers: Please press Alt+0 or Option+0 to deactivate…" at bounding box center [219, 294] width 339 height 218
click at [107, 98] on label "VLab Research Assistantships" at bounding box center [115, 100] width 104 height 11
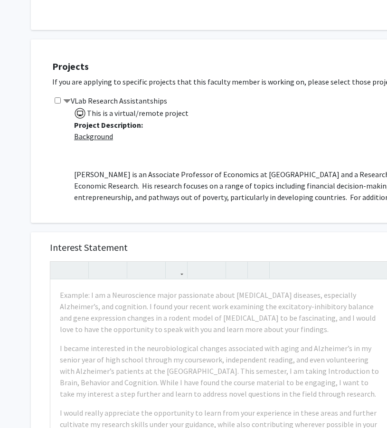
click at [51, 100] on div "Projects If you are applying to specific projects that this faculty member is w…" at bounding box center [295, 131] width 504 height 160
click at [54, 101] on div "VLab Research Assistantships This is a virtual/remote project Project Descripti…" at bounding box center [294, 148] width 485 height 106
click at [58, 103] on input "checkbox" at bounding box center [58, 100] width 6 height 6
checkbox input "false"
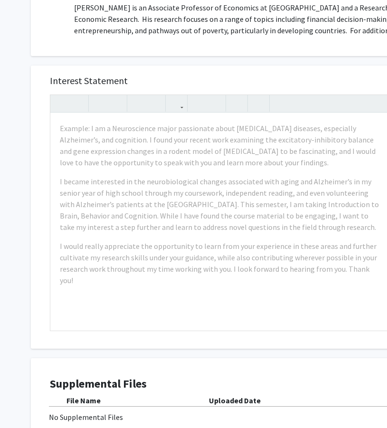
scroll to position [395, 0]
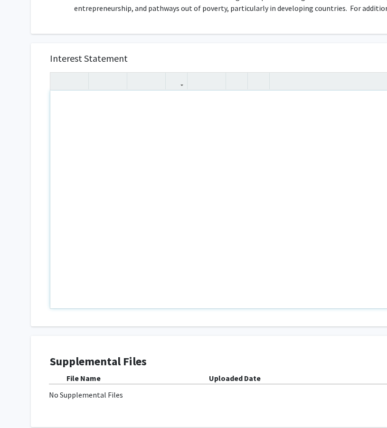
click at [252, 39] on div "Interest Statement Insert link Remove link Supplemental Files File Name Uploade…" at bounding box center [220, 249] width 392 height 430
drag, startPoint x: 164, startPoint y: 118, endPoint x: 258, endPoint y: 251, distance: 162.1
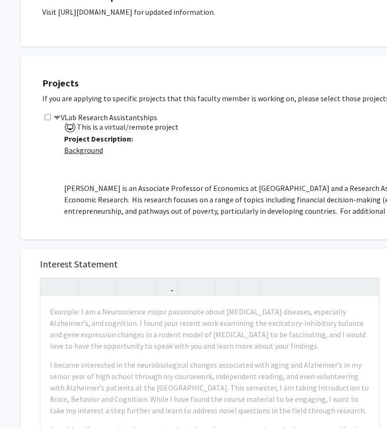
scroll to position [0, 10]
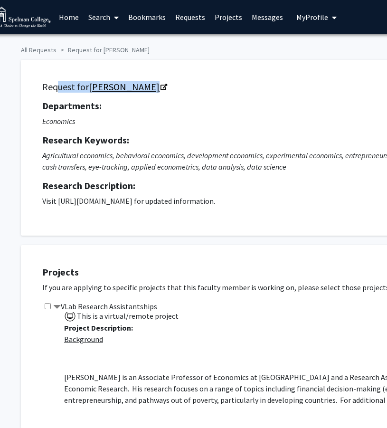
drag, startPoint x: 51, startPoint y: 92, endPoint x: 165, endPoint y: 90, distance: 114.1
click at [165, 90] on h5 "Request for Angelino Viceisza" at bounding box center [278, 86] width 473 height 11
click at [76, 93] on div "Request for Angelino Viceisza Departments: Economics Research Keywords: Agricul…" at bounding box center [279, 148] width 492 height 152
drag, startPoint x: 39, startPoint y: 86, endPoint x: 162, endPoint y: 84, distance: 123.1
click at [162, 84] on div "Request for Angelino Viceisza Departments: Economics Research Keywords: Agricul…" at bounding box center [279, 148] width 492 height 152
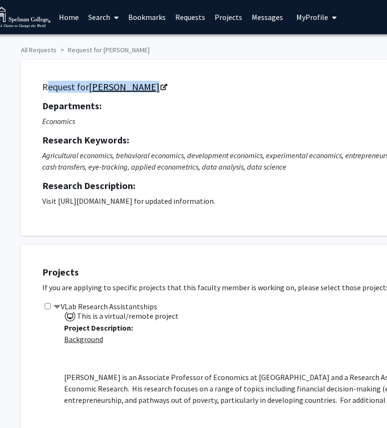
copy h5 "Request for Angelino Viceisza"
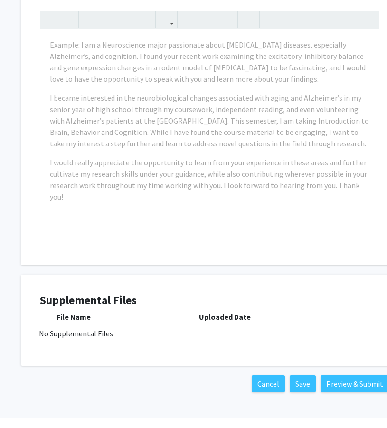
scroll to position [457, 10]
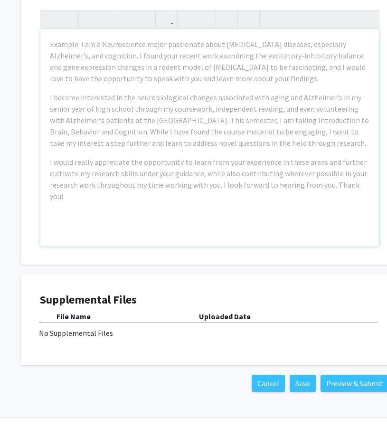
click at [158, 201] on div "Example: I am a Neuroscience major passionate about neurodegenerative diseases,…" at bounding box center [209, 138] width 339 height 218
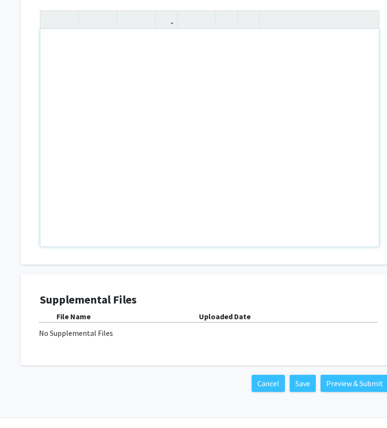
paste div "Note to users with screen readers: Please press Alt+0 or Option+0 to deactivate…"
type textarea "<p>Dear Professor Viceisza,</p><br><p>My name is Ashley [Last Name], and I am a…"
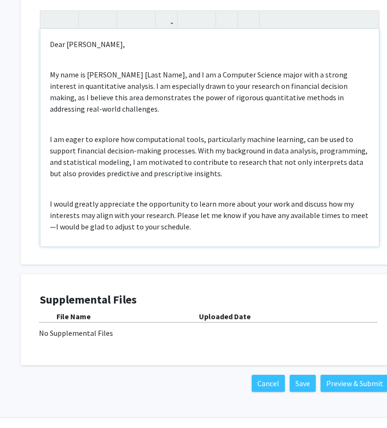
click at [159, 226] on p "I would greatly appreciate the opportunity to learn more about your work and di…" at bounding box center [210, 215] width 320 height 34
click at [148, 77] on p "My name is Ashley [Last Name], and I am a Computer Science major with a strong …" at bounding box center [210, 92] width 320 height 46
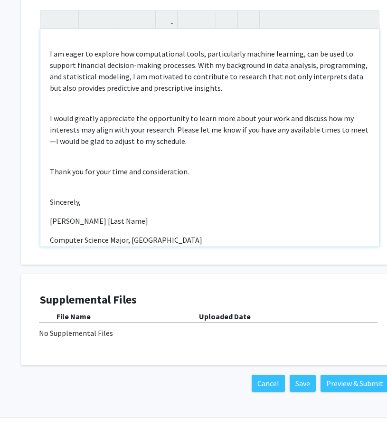
scroll to position [102, 0]
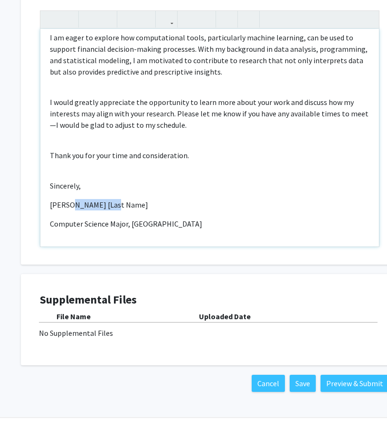
drag, startPoint x: 121, startPoint y: 206, endPoint x: 70, endPoint y: 201, distance: 51.6
click at [70, 201] on p "Ashley [Last Name]" at bounding box center [210, 204] width 320 height 11
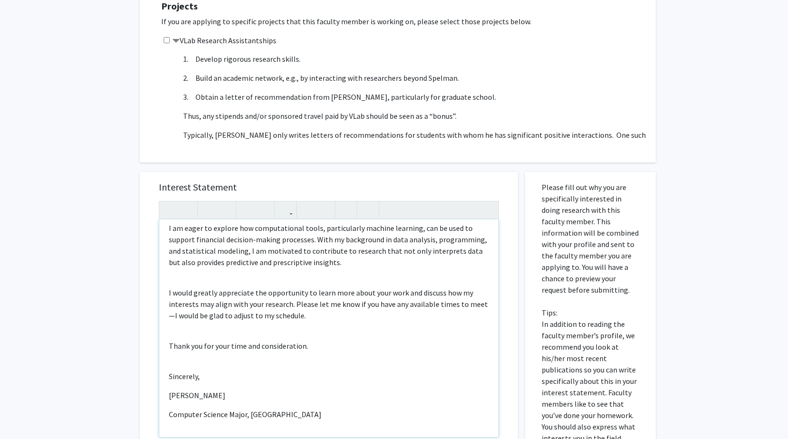
scroll to position [275, 0]
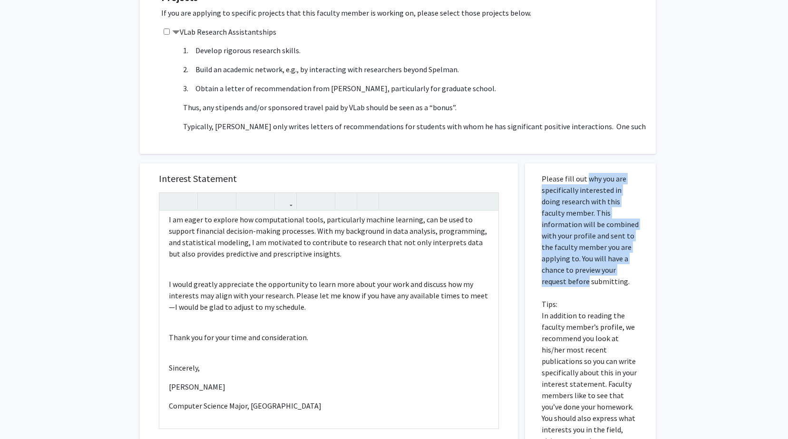
drag, startPoint x: 584, startPoint y: 180, endPoint x: 625, endPoint y: 269, distance: 97.9
click at [394, 269] on p "Please fill out why you are specifically interested in doing research with this…" at bounding box center [589, 315] width 97 height 285
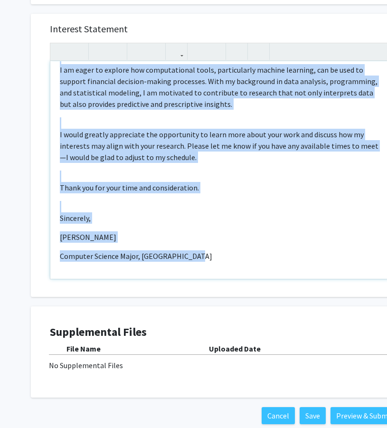
scroll to position [0, 0]
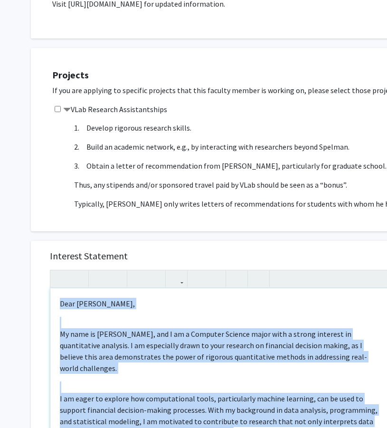
drag, startPoint x: 216, startPoint y: 258, endPoint x: 57, endPoint y: -9, distance: 310.2
click at [57, 0] on html "Skip navigation Home Search Bookmarks Requests Projects Messages My Profile Ash…" at bounding box center [193, 17] width 387 height 428
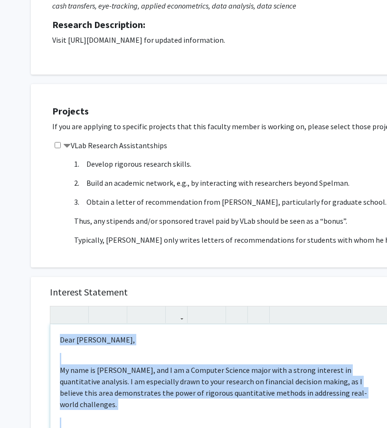
copy div "Dear Professor Viceisza, My name is Ashley Darling, and I am a Computer Science…"
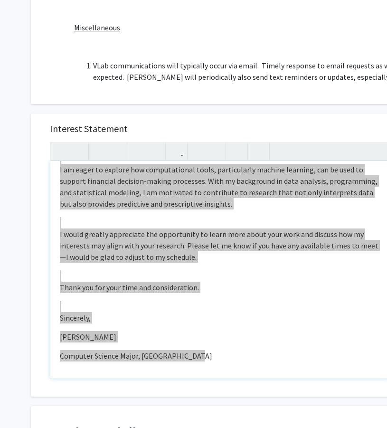
scroll to position [329, 0]
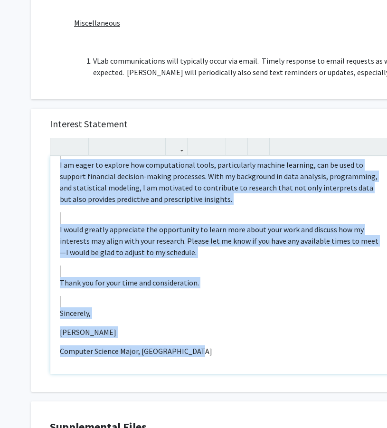
click at [211, 366] on div "Dear Professor Viceisza, My name is Ashley Darling, and I am a Computer Science…" at bounding box center [219, 265] width 339 height 218
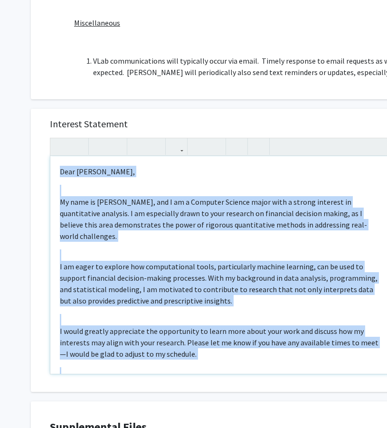
drag, startPoint x: 211, startPoint y: 366, endPoint x: 19, endPoint y: 117, distance: 314.3
click at [19, 117] on div "All Requests Request for Angelino Viceisza Request for Angelino Viceisza Depart…" at bounding box center [285, 128] width 570 height 846
type textarea "<p>Dear Professor Viceisza,</p><br><p>My name is Ashley Darling, and I am a Com…"
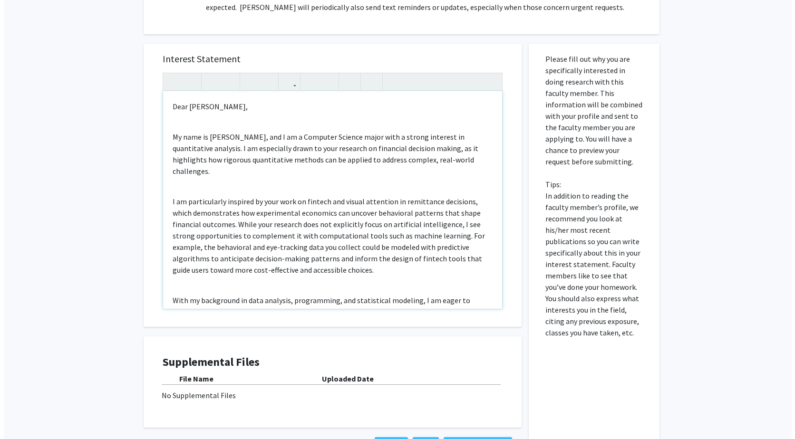
scroll to position [469, 0]
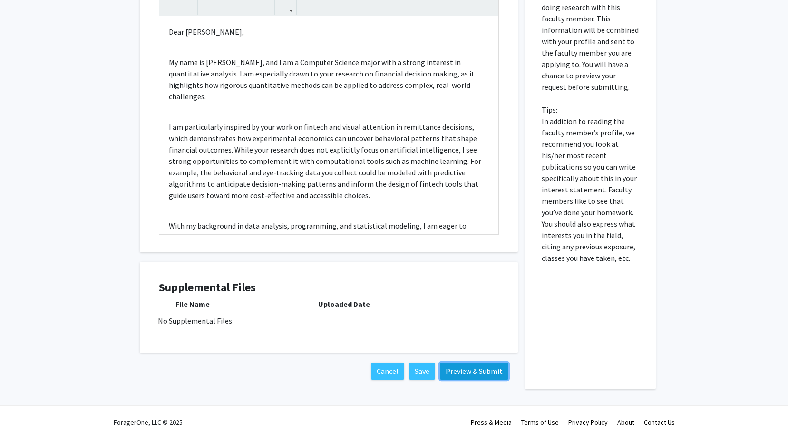
click at [394, 376] on button "Preview & Submit" at bounding box center [474, 371] width 68 height 17
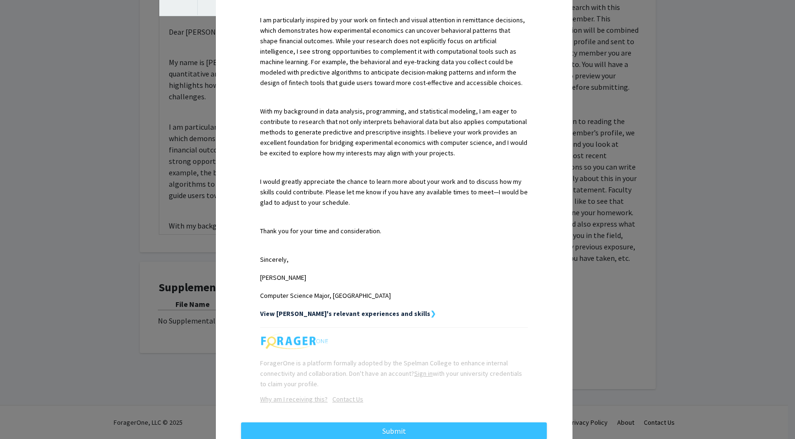
scroll to position [357, 0]
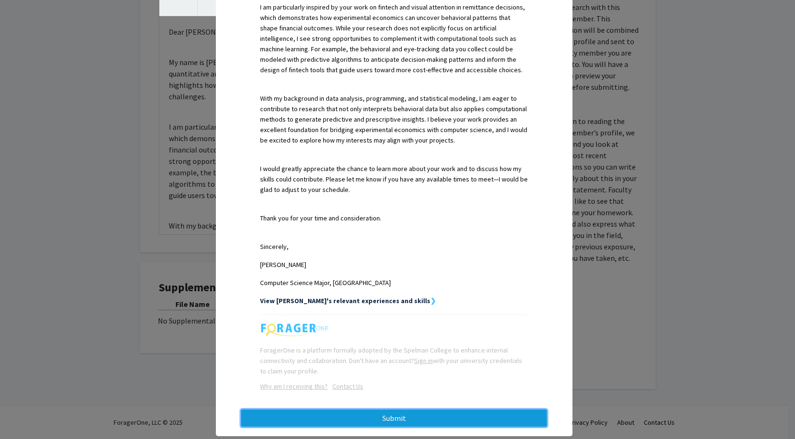
click at [394, 410] on button "Submit" at bounding box center [394, 418] width 306 height 17
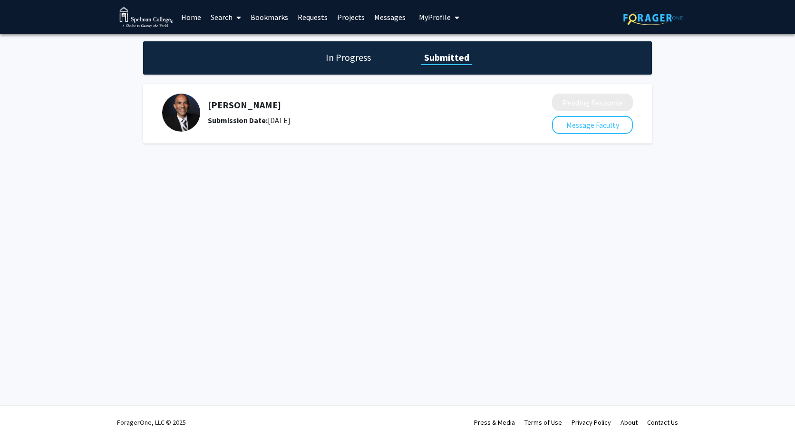
click at [231, 18] on link "Search" at bounding box center [226, 16] width 40 height 33
click at [243, 47] on span "Faculty/Staff" at bounding box center [241, 43] width 70 height 19
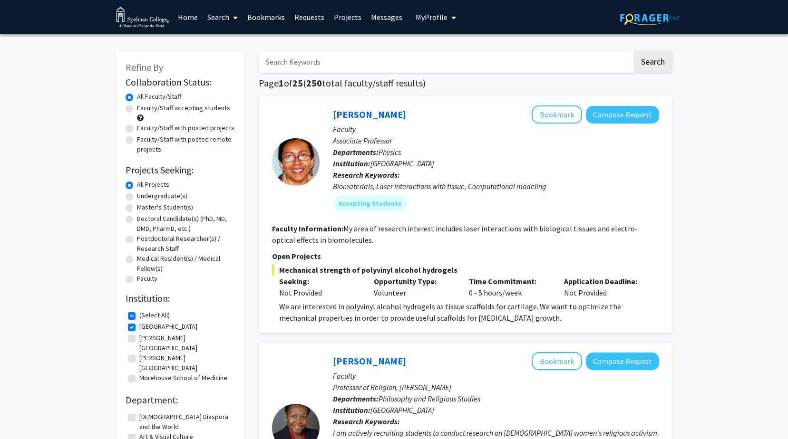
click at [327, 70] on input "Search Keywords" at bounding box center [445, 62] width 373 height 22
type input "kara"
click at [394, 51] on button "Search" at bounding box center [652, 62] width 39 height 22
checkbox input "false"
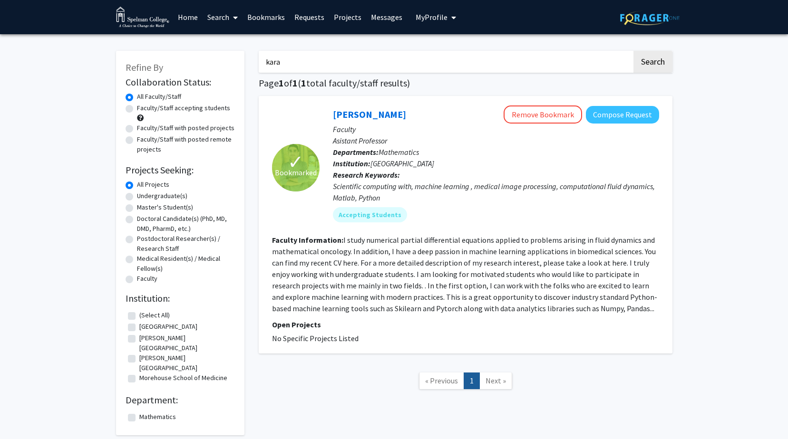
click at [394, 57] on input "kara" at bounding box center [445, 62] width 373 height 22
click at [205, 29] on link "Search" at bounding box center [223, 16] width 40 height 33
click at [219, 41] on span "Faculty/Staff" at bounding box center [238, 43] width 70 height 19
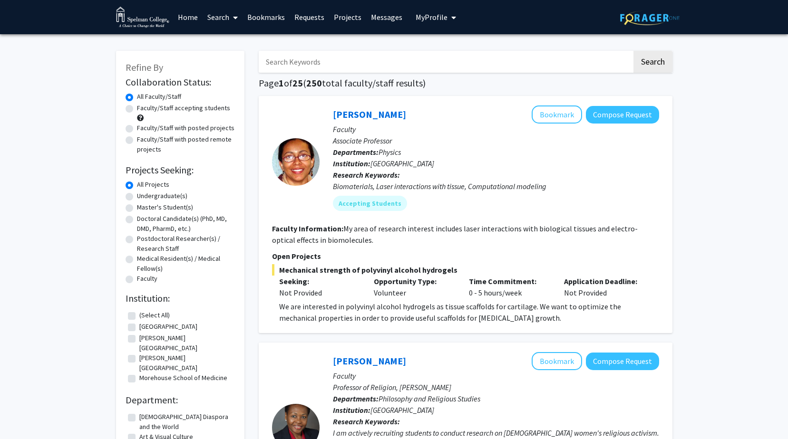
click at [293, 54] on input "Search Keywords" at bounding box center [445, 62] width 373 height 22
type input "data"
click at [394, 51] on button "Search" at bounding box center [652, 62] width 39 height 22
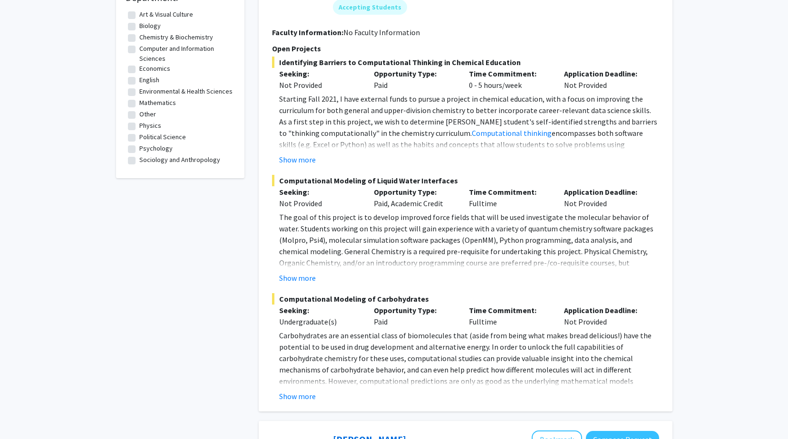
scroll to position [403, 0]
click at [298, 278] on button "Show more" at bounding box center [297, 277] width 37 height 11
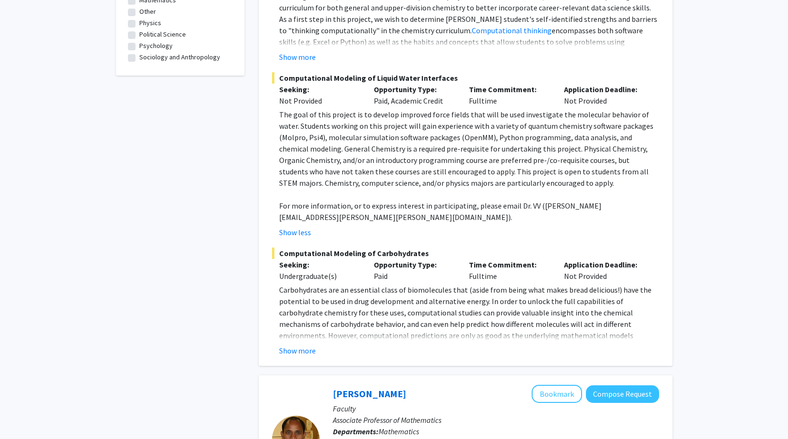
scroll to position [506, 0]
click at [296, 345] on div "Mary Van Vleet Bookmark Compose Request Faculty Assistant Professor Departments…" at bounding box center [466, 75] width 414 height 580
click at [297, 345] on button "Show more" at bounding box center [297, 350] width 37 height 11
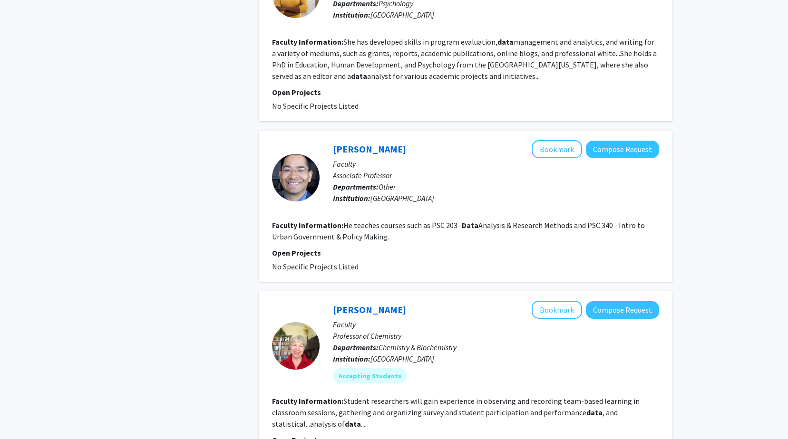
scroll to position [2240, 0]
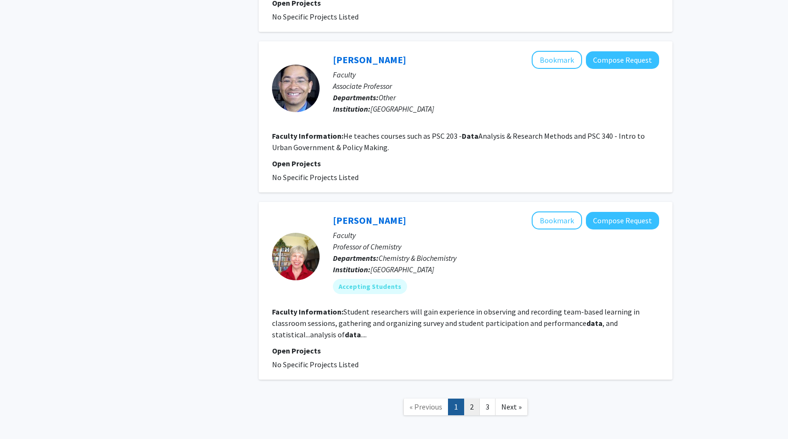
click at [394, 399] on link "2" at bounding box center [472, 407] width 16 height 17
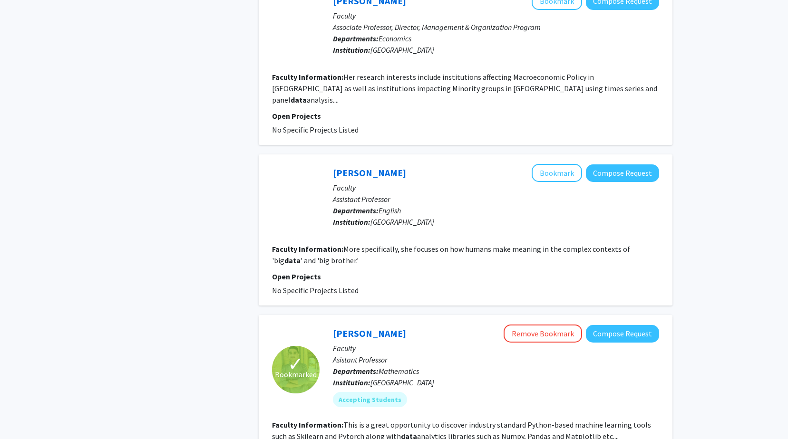
scroll to position [1443, 0]
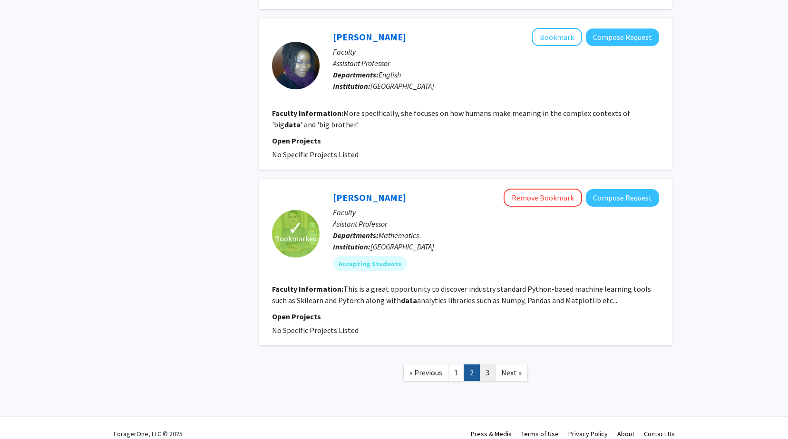
click at [394, 365] on link "3" at bounding box center [487, 373] width 16 height 17
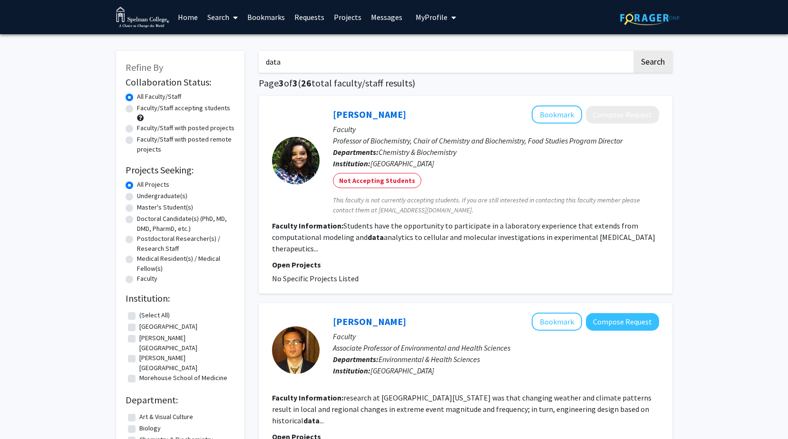
click at [376, 61] on input "data" at bounding box center [445, 62] width 373 height 22
type input "kara"
click at [394, 51] on button "Search" at bounding box center [652, 62] width 39 height 22
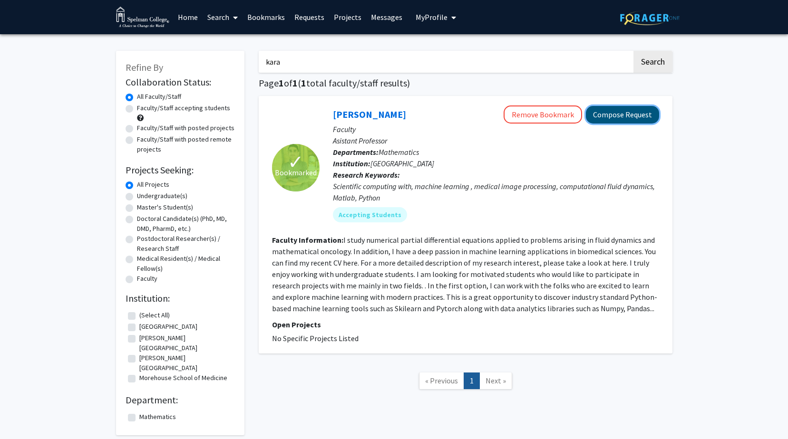
click at [394, 110] on button "Compose Request" at bounding box center [622, 115] width 73 height 18
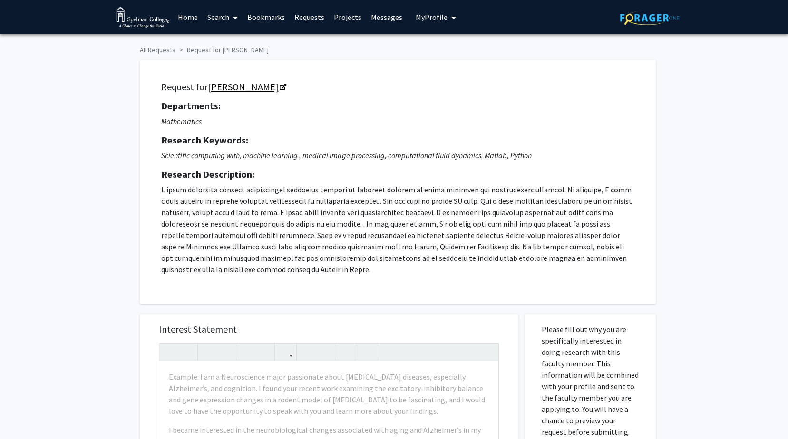
click at [229, 90] on link "[PERSON_NAME]" at bounding box center [246, 87] width 77 height 12
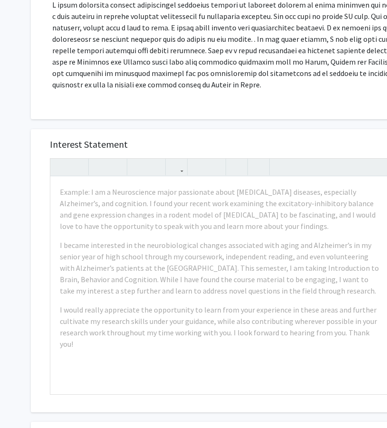
scroll to position [186, 0]
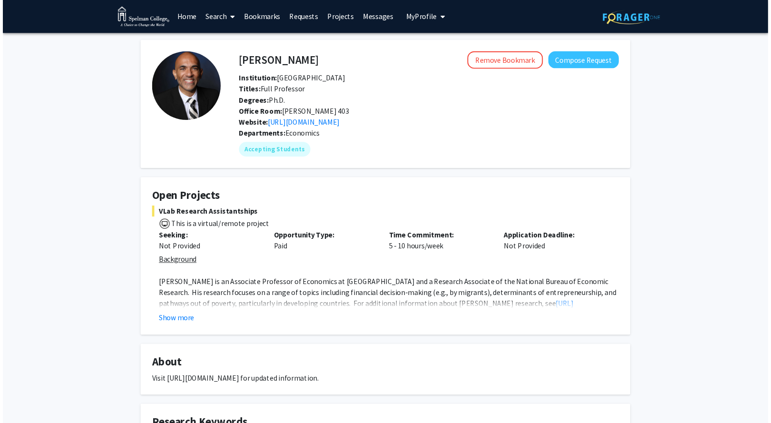
scroll to position [182, 0]
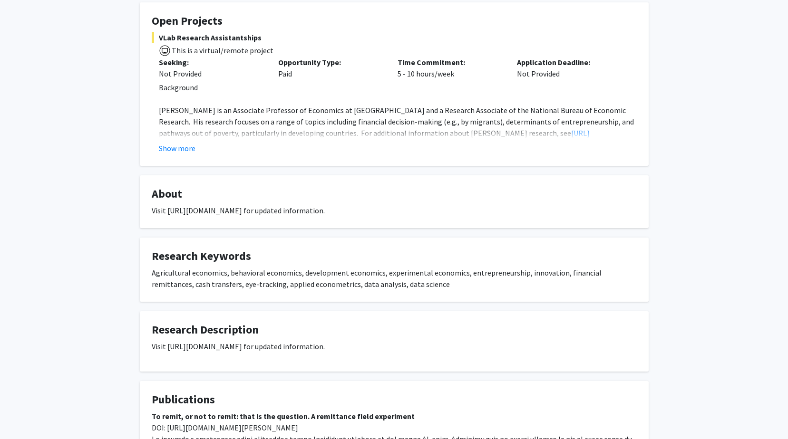
drag, startPoint x: 363, startPoint y: 208, endPoint x: 167, endPoint y: 209, distance: 195.4
click at [167, 209] on div "Visit [URL][DOMAIN_NAME] for updated information." at bounding box center [394, 210] width 485 height 11
copy div "[URL][DOMAIN_NAME] for updated information."
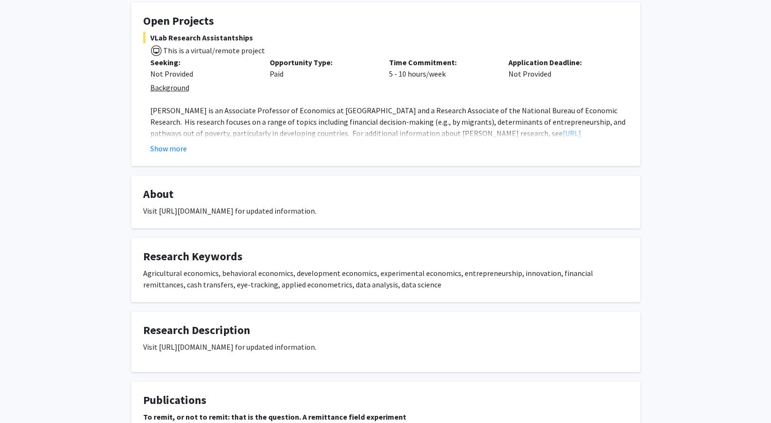
click at [463, 292] on fg-card "Research Keywords Agricultural economics, behavioral economics, development eco…" at bounding box center [385, 270] width 509 height 64
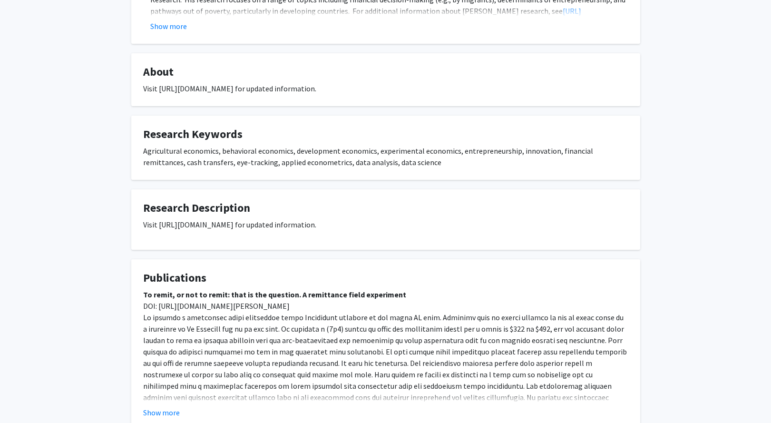
scroll to position [315, 0]
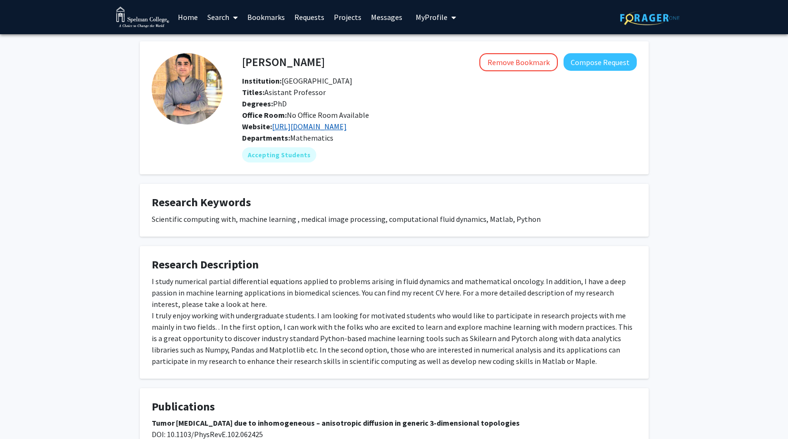
click at [315, 123] on link "[URL][DOMAIN_NAME]" at bounding box center [309, 127] width 75 height 10
click at [609, 60] on button "Compose Request" at bounding box center [599, 62] width 73 height 18
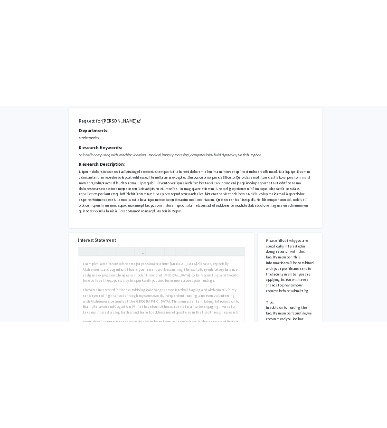
scroll to position [57, 0]
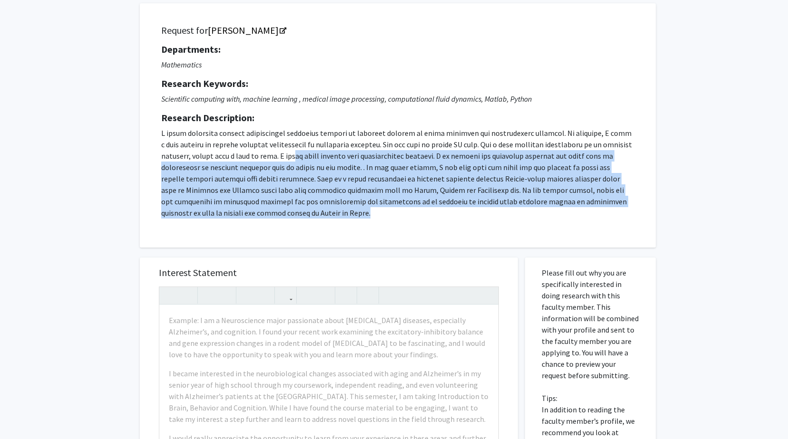
drag, startPoint x: 283, startPoint y: 154, endPoint x: 471, endPoint y: 213, distance: 197.1
click at [471, 213] on p at bounding box center [397, 172] width 473 height 91
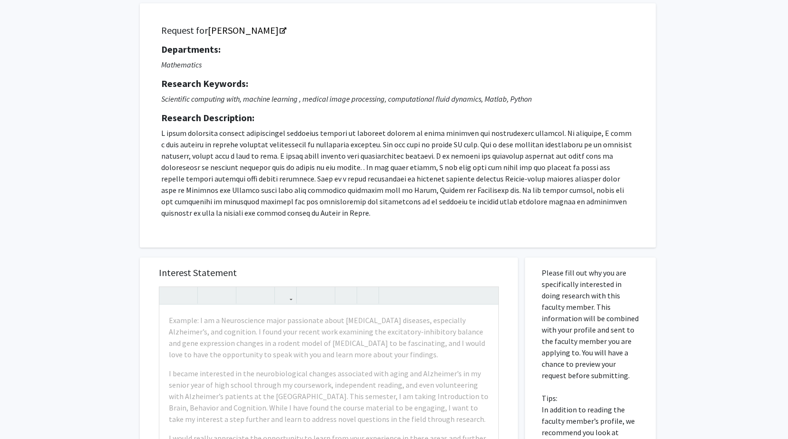
drag, startPoint x: 471, startPoint y: 213, endPoint x: 252, endPoint y: 135, distance: 232.9
click at [252, 135] on p at bounding box center [397, 172] width 473 height 91
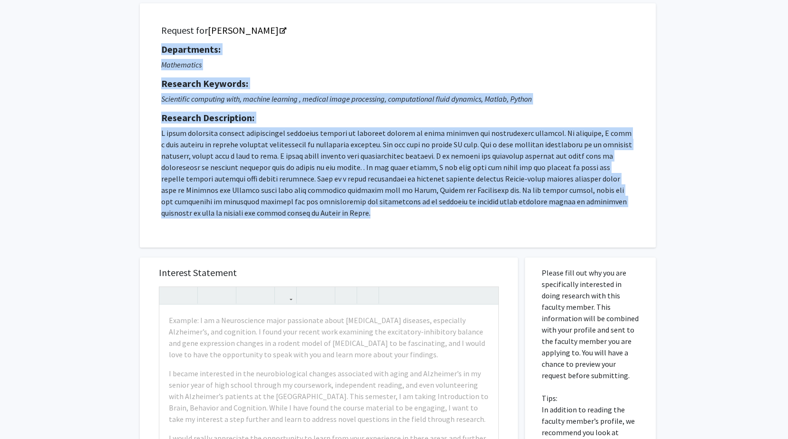
drag, startPoint x: 157, startPoint y: 45, endPoint x: 271, endPoint y: 211, distance: 200.8
click at [271, 211] on div "Request for [PERSON_NAME] Departments: Mathematics Research Keywords: Scientifi…" at bounding box center [398, 125] width 492 height 221
copy div "Departments: Mathematics Research Keywords: Scientific computing with, machine …"
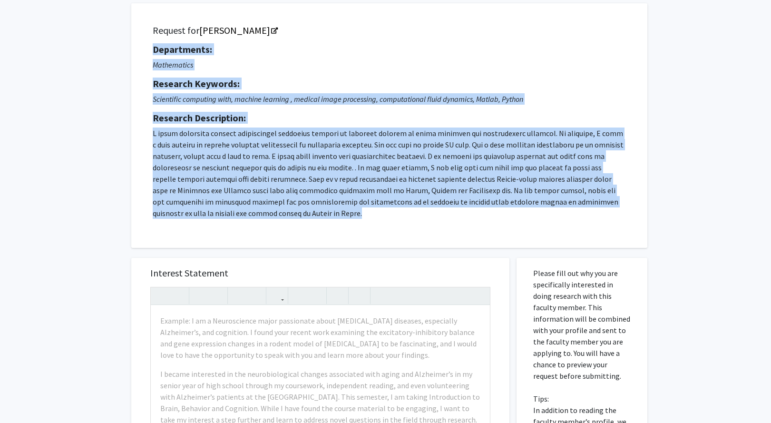
click at [561, 126] on div "Departments: Mathematics Research Keywords: Scientific computing with, machine …" at bounding box center [389, 131] width 473 height 175
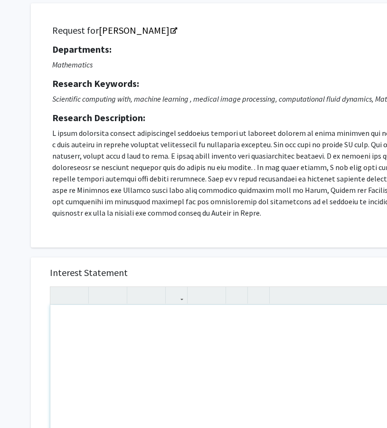
click at [253, 332] on div "Note to users with screen readers: Please press Alt+0 or Option+0 to deactivate…" at bounding box center [219, 414] width 339 height 218
paste div "Note to users with screen readers: Please press Alt+0 or Option+0 to deactivate…"
type textarea "<p>Dear Professor [PERSON_NAME],</p><br><p>My name is [PERSON_NAME], and I am a…"
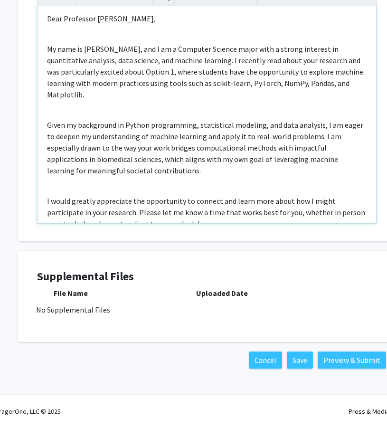
scroll to position [356, 12]
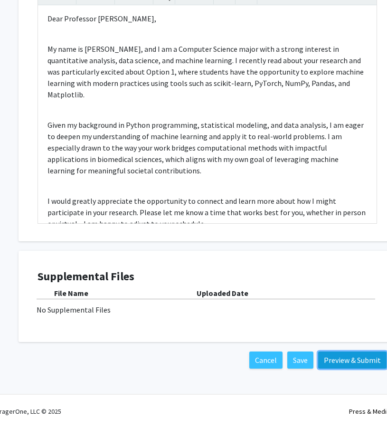
click at [341, 361] on button "Preview & Submit" at bounding box center [353, 360] width 68 height 17
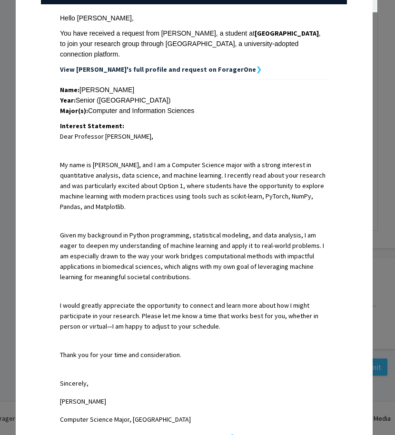
scroll to position [290, 0]
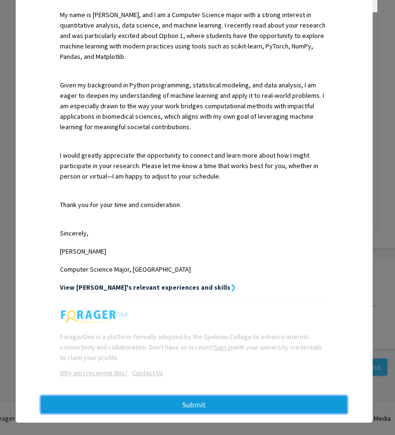
click at [222, 396] on button "Submit" at bounding box center [194, 404] width 306 height 17
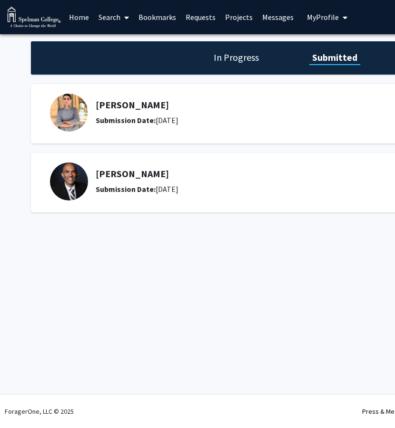
click at [88, 18] on link "Home" at bounding box center [78, 16] width 29 height 33
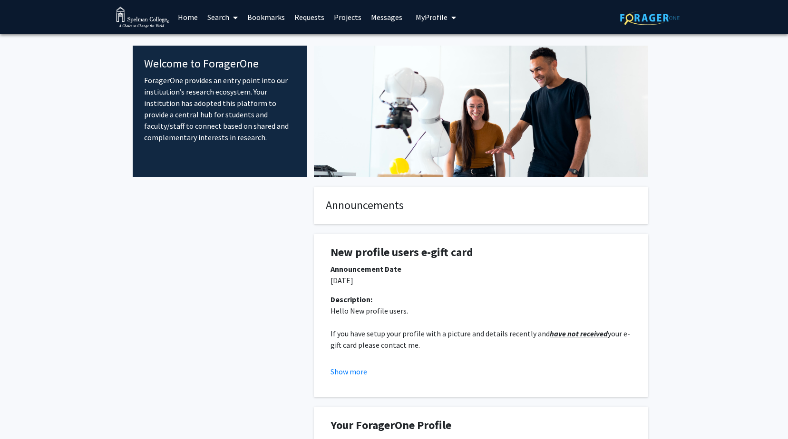
click at [226, 23] on link "Search" at bounding box center [223, 16] width 40 height 33
click at [272, 16] on link "Bookmarks" at bounding box center [265, 16] width 47 height 33
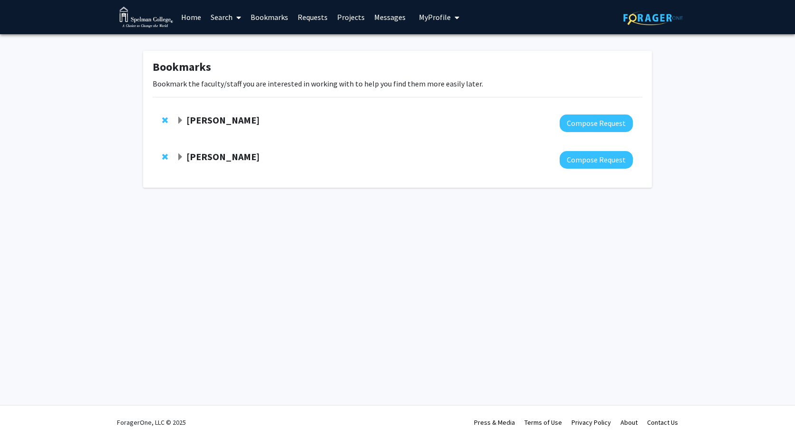
click at [186, 25] on link "Home" at bounding box center [190, 16] width 29 height 33
